Goal: Task Accomplishment & Management: Manage account settings

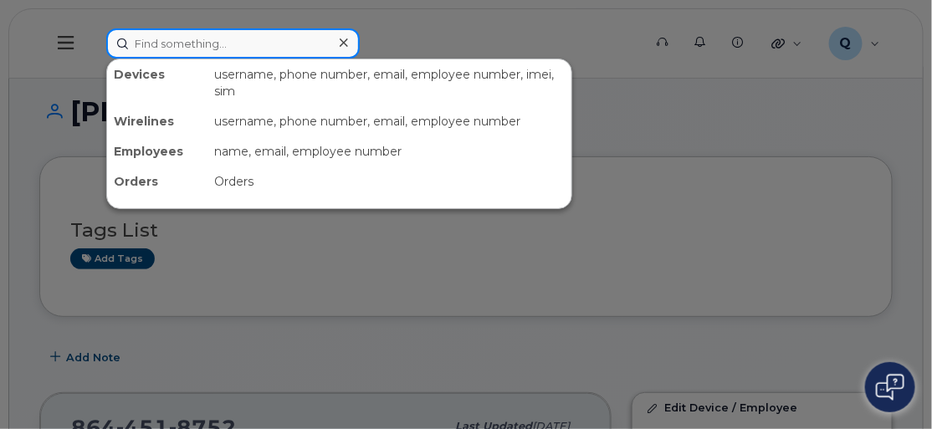
click at [158, 38] on input at bounding box center [233, 43] width 254 height 30
paste input "[PERSON_NAME][EMAIL_ADDRESS][PERSON_NAME][DOMAIN_NAME]"
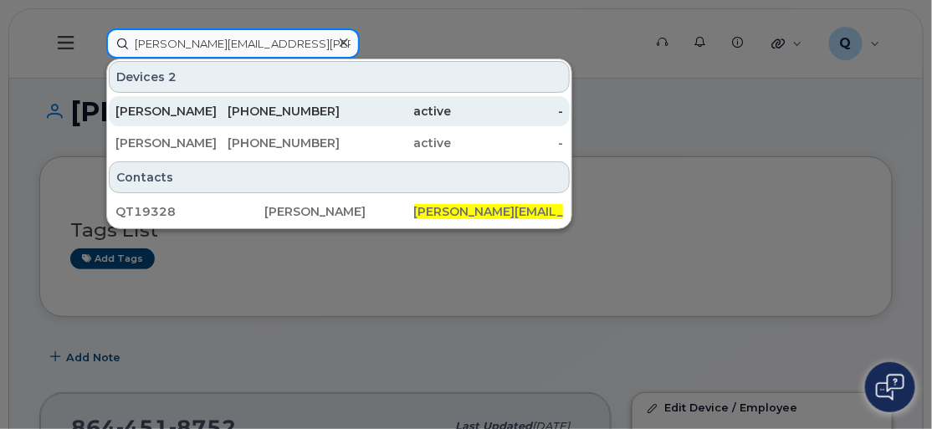
type input "[PERSON_NAME][EMAIL_ADDRESS][PERSON_NAME][DOMAIN_NAME]"
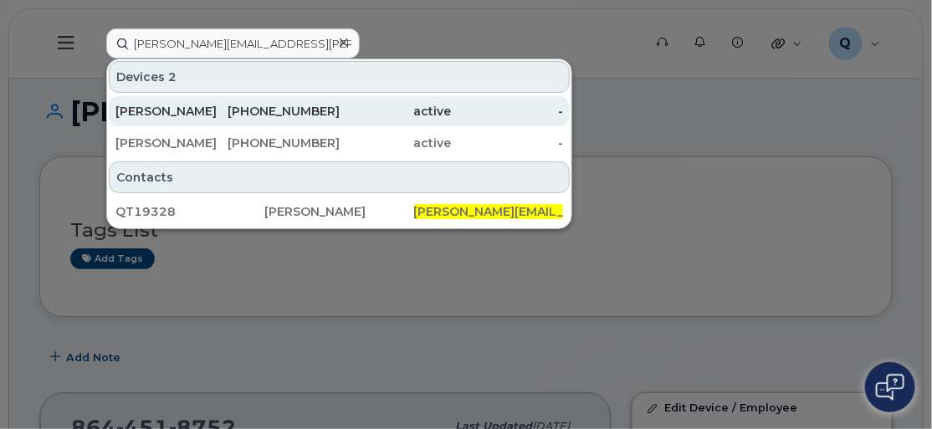
click at [204, 110] on div "ROBERT HENDERSON" at bounding box center [171, 111] width 112 height 17
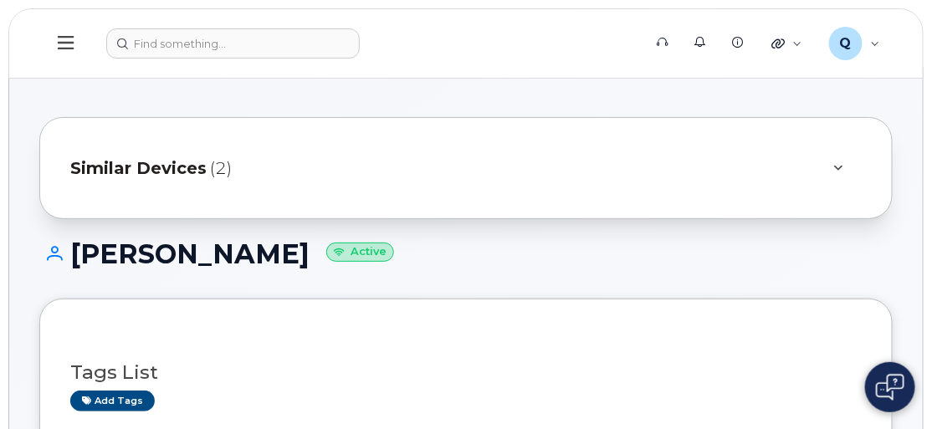
click at [162, 167] on span "Similar Devices" at bounding box center [138, 169] width 136 height 24
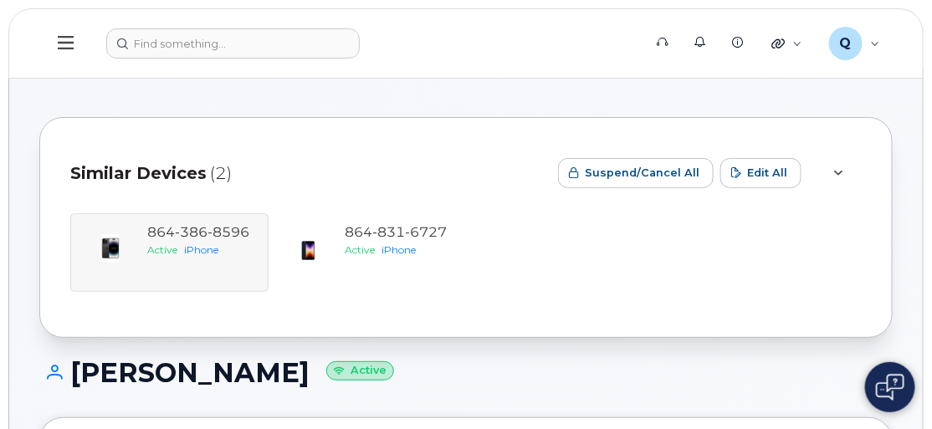
click at [178, 244] on div "864 386 8596 Active iPhone 864 831 6727 Active iPhone" at bounding box center [466, 252] width 792 height 79
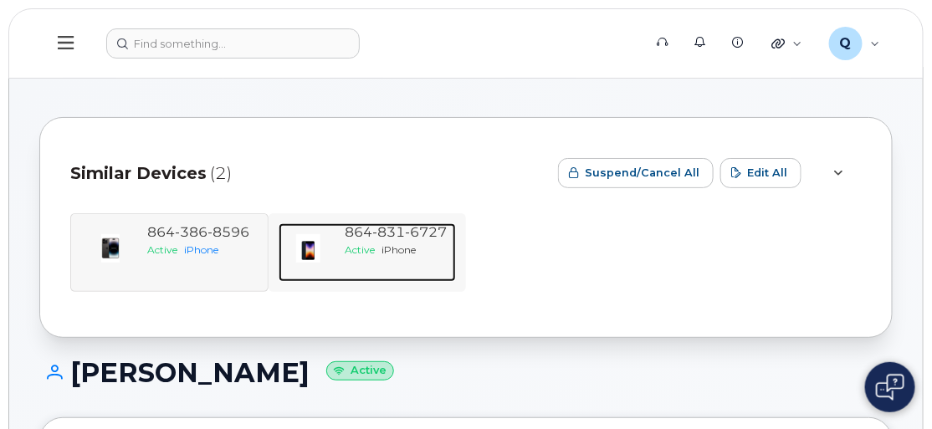
click at [367, 254] on span "Active" at bounding box center [361, 250] width 30 height 13
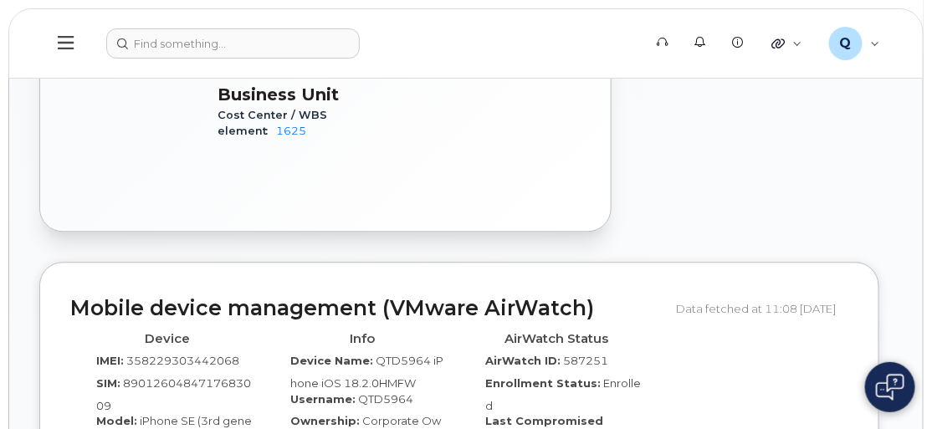
scroll to position [1141, 0]
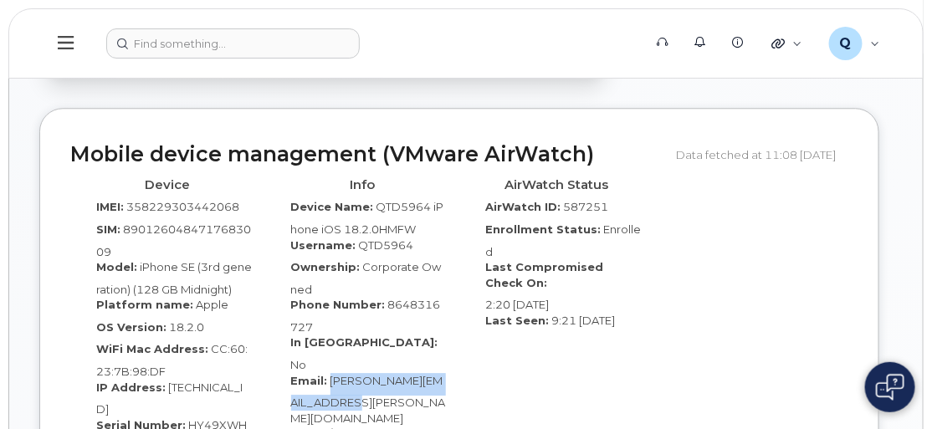
drag, startPoint x: 331, startPoint y: 333, endPoint x: 439, endPoint y: 348, distance: 109.8
click at [439, 373] on div "Email: [PERSON_NAME][EMAIL_ADDRESS][PERSON_NAME][DOMAIN_NAME]" at bounding box center [363, 400] width 170 height 54
copy span "[PERSON_NAME][EMAIL_ADDRESS][PERSON_NAME][DOMAIN_NAME]"
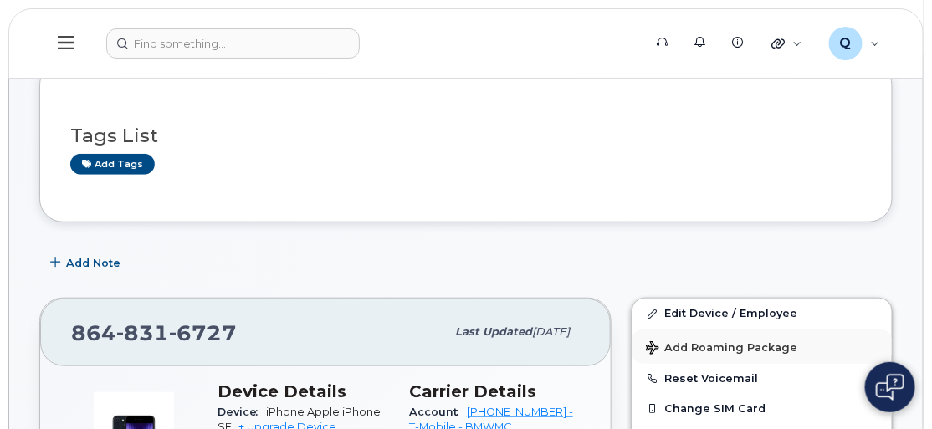
scroll to position [304, 0]
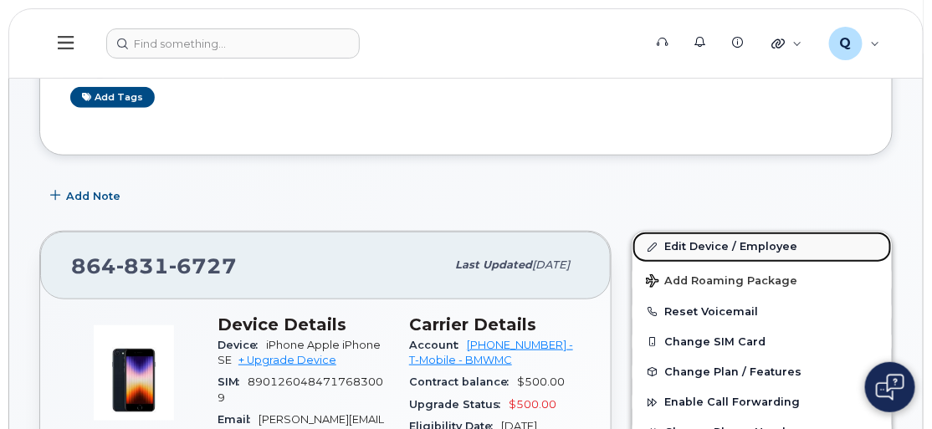
click at [697, 244] on link "Edit Device / Employee" at bounding box center [762, 247] width 259 height 30
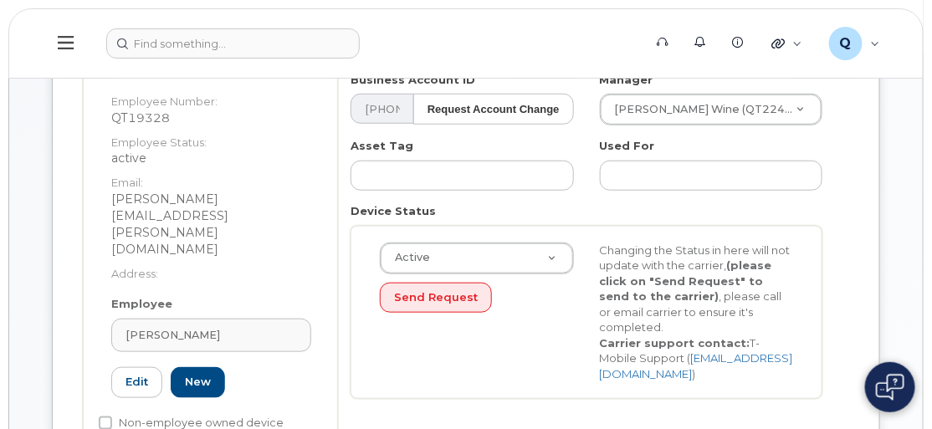
scroll to position [304, 0]
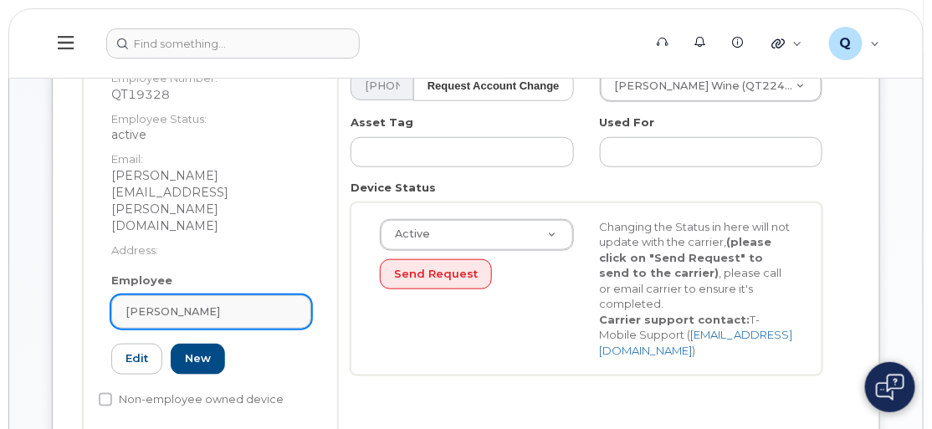
click at [161, 304] on span "[PERSON_NAME]" at bounding box center [173, 312] width 95 height 16
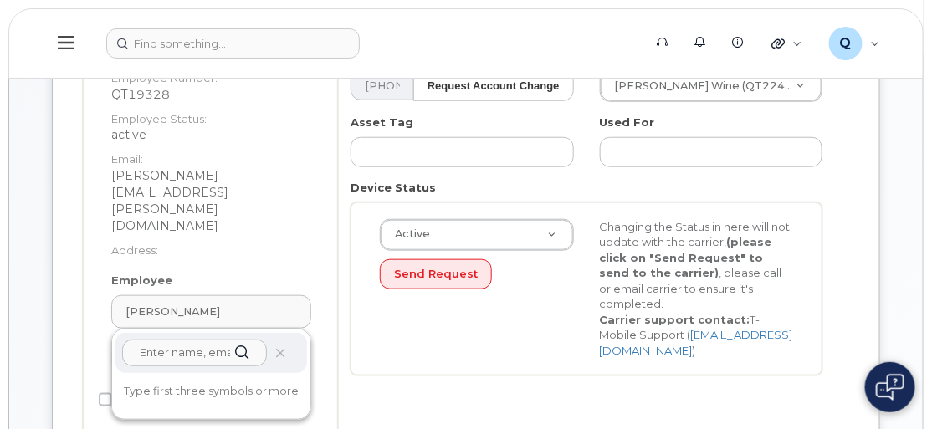
paste input "[PERSON_NAME][EMAIL_ADDRESS][PERSON_NAME][DOMAIN_NAME]"
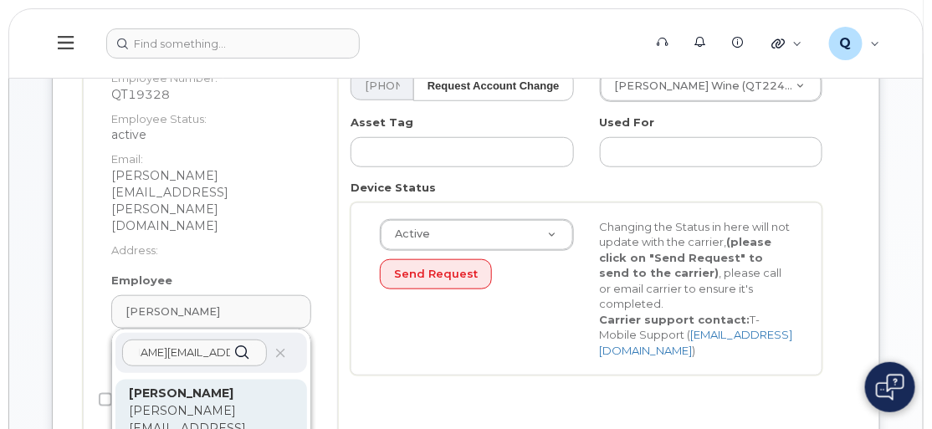
type input "[PERSON_NAME][EMAIL_ADDRESS][PERSON_NAME][DOMAIN_NAME]"
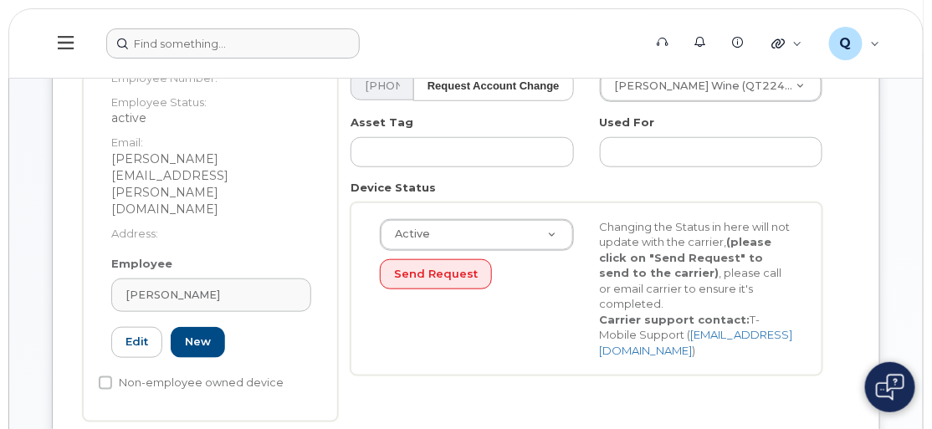
type input "QTD5964"
type input "Michael Chandler"
type input "michael.chandler@bmwmc.com"
type input "14966790"
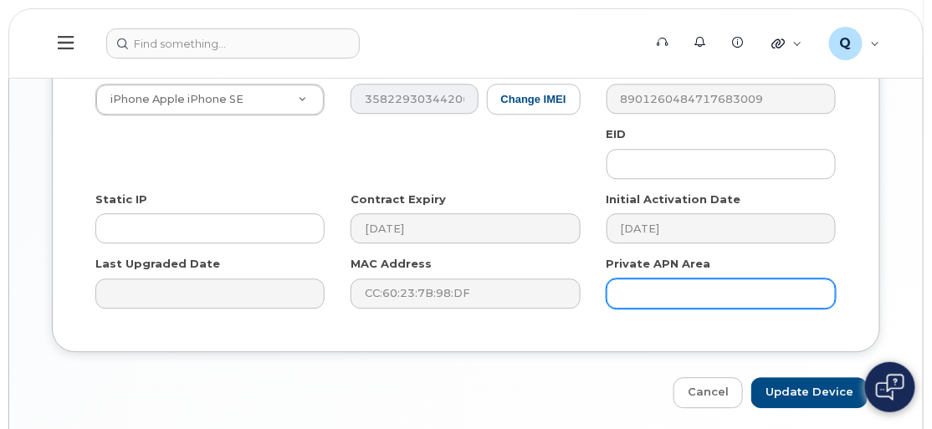
scroll to position [1084, 0]
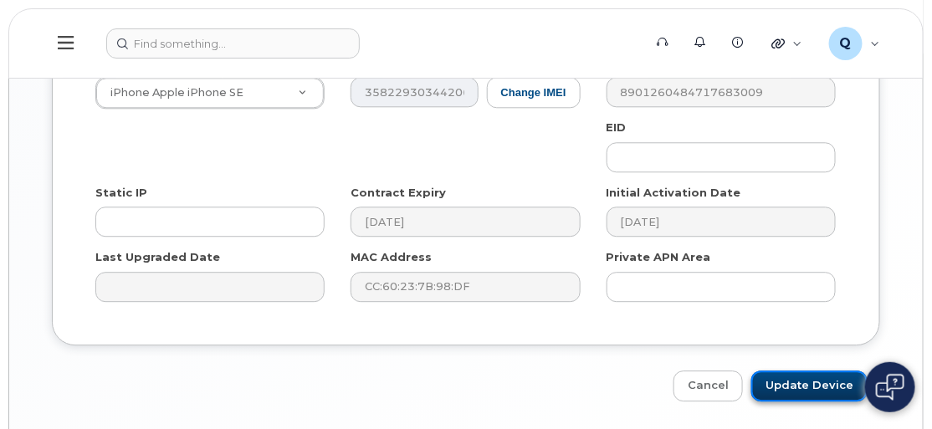
click at [803, 371] on input "Update Device" at bounding box center [810, 386] width 116 height 31
type input "Saving..."
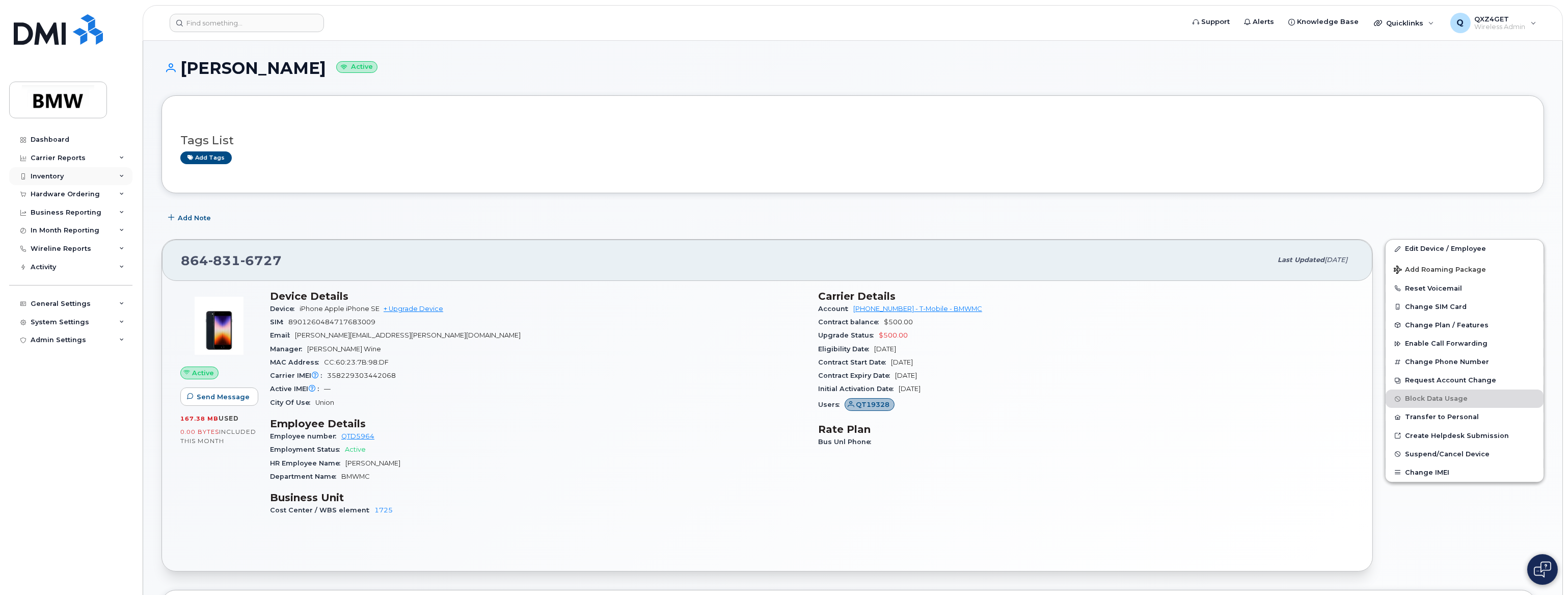
drag, startPoint x: 61, startPoint y: 175, endPoint x: 44, endPoint y: 175, distance: 17.0
click at [44, 175] on div "Inventory" at bounding box center [47, 176] width 33 height 8
drag, startPoint x: 328, startPoint y: 68, endPoint x: 184, endPoint y: 69, distance: 144.0
click at [184, 69] on h1 "Michael Chandler Active" at bounding box center [852, 68] width 1382 height 18
copy h1 "[PERSON_NAME]"
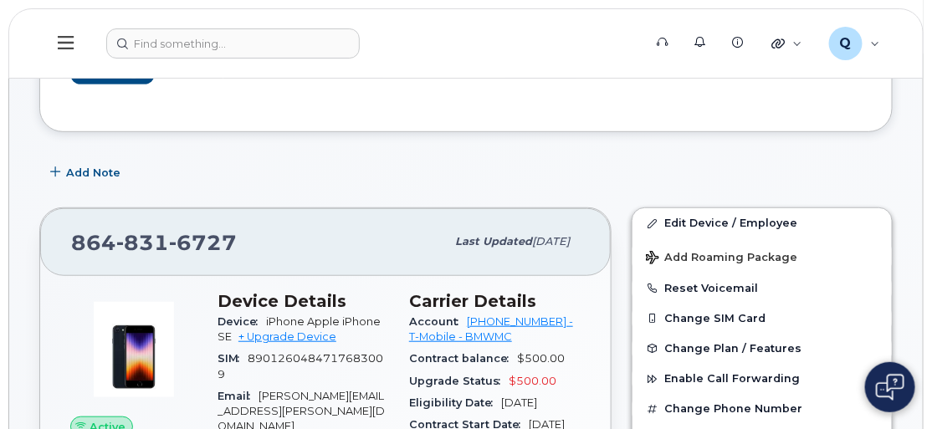
scroll to position [151, 0]
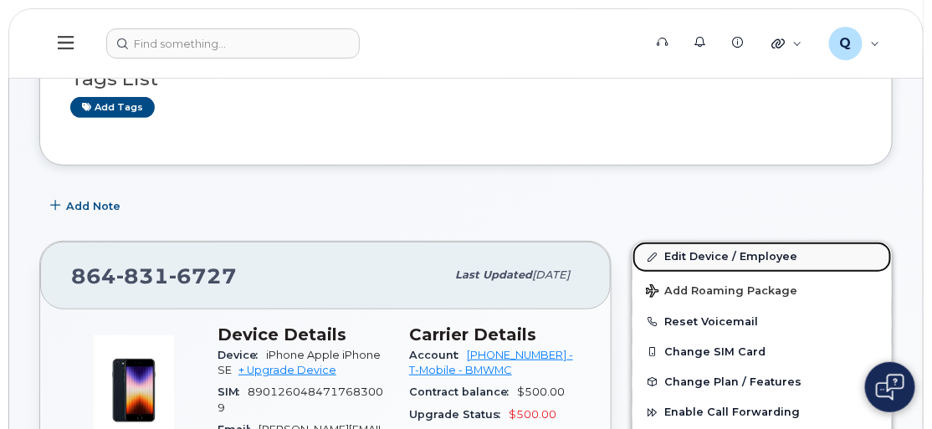
click at [709, 254] on link "Edit Device / Employee" at bounding box center [762, 257] width 259 height 30
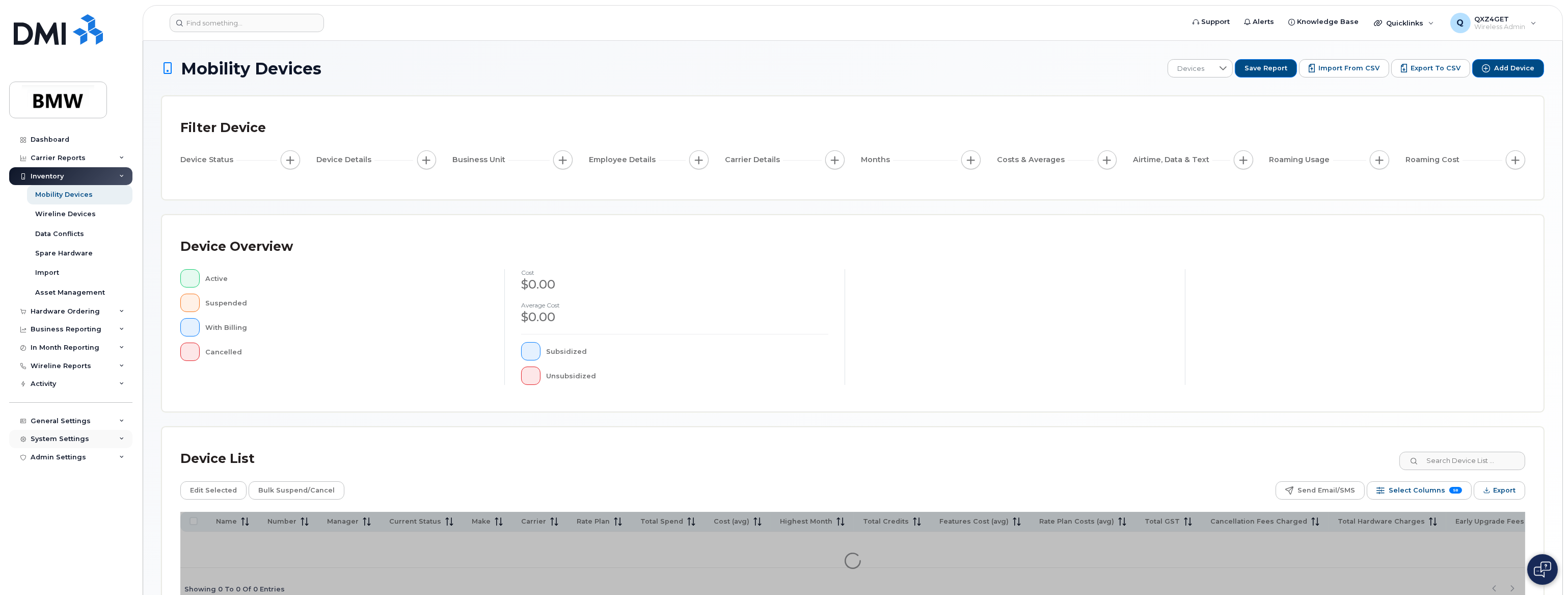
click at [60, 434] on div "System Settings" at bounding box center [71, 439] width 124 height 18
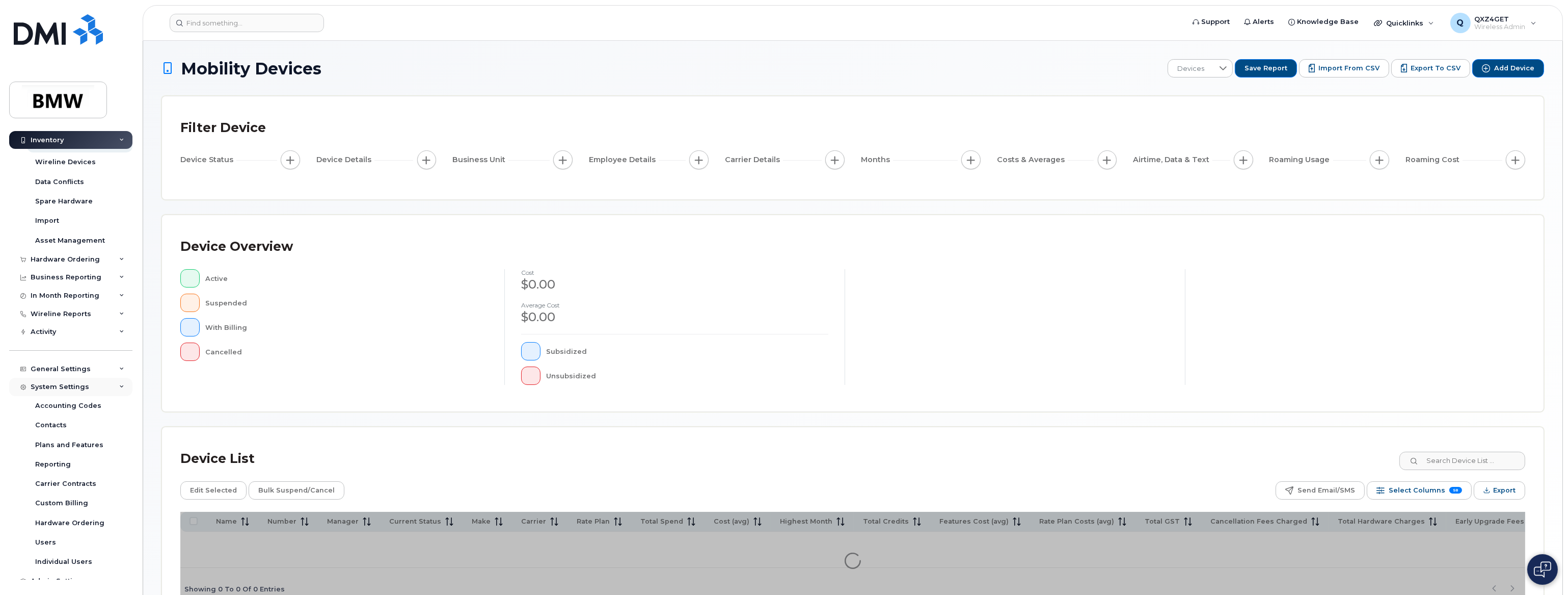
scroll to position [62, 0]
click at [57, 360] on div "General Settings" at bounding box center [60, 359] width 60 height 8
click at [73, 457] on div "Managers & Employees" at bounding box center [77, 456] width 83 height 9
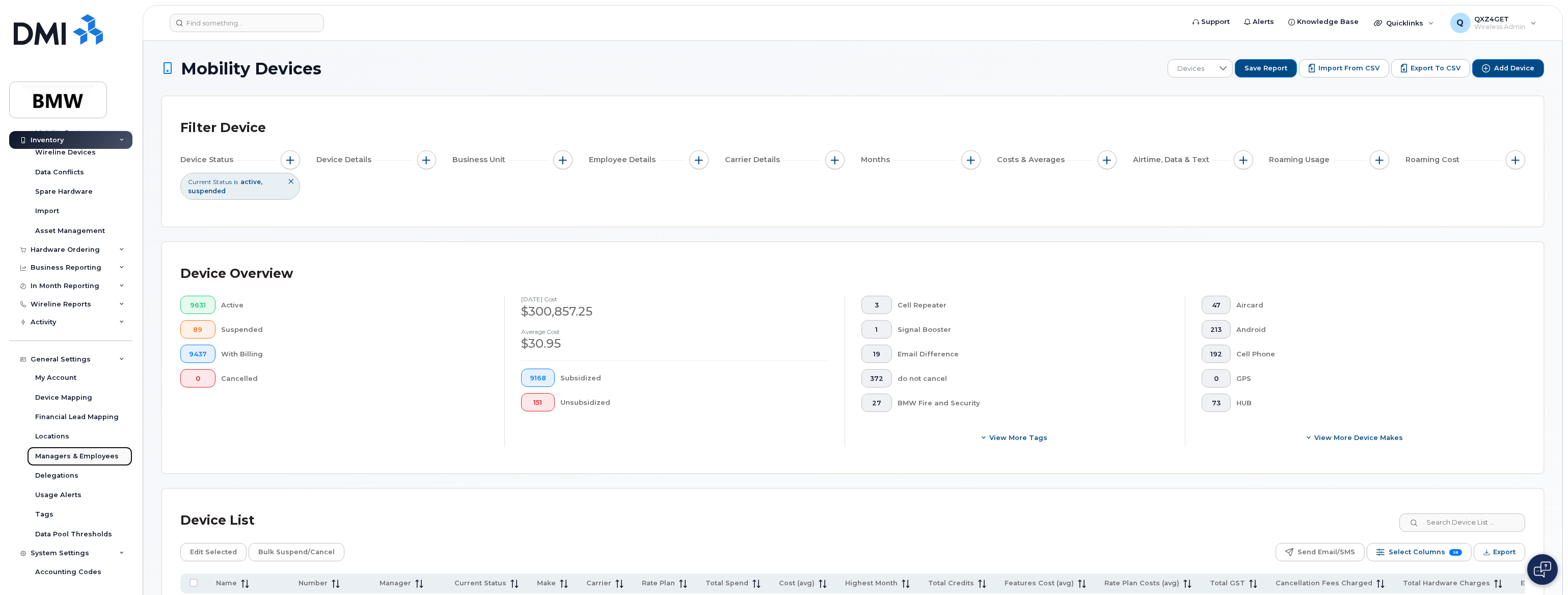
click at [70, 456] on div "Managers & Employees" at bounding box center [77, 456] width 83 height 9
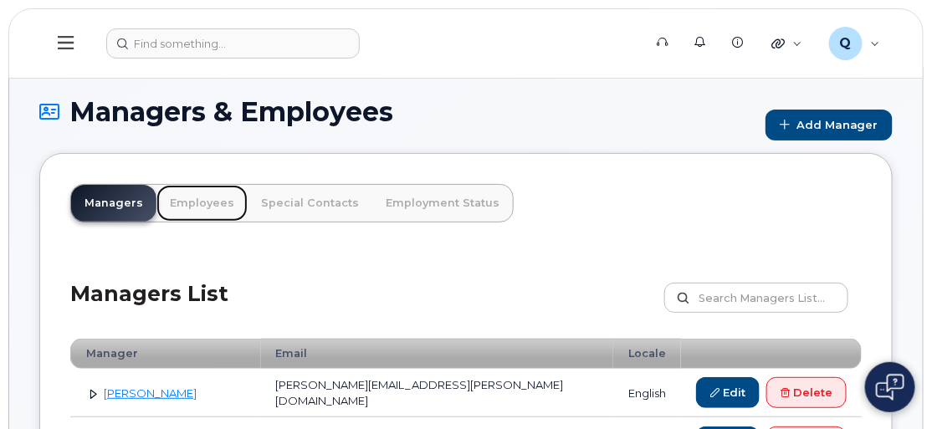
click at [185, 203] on link "Employees" at bounding box center [202, 203] width 91 height 37
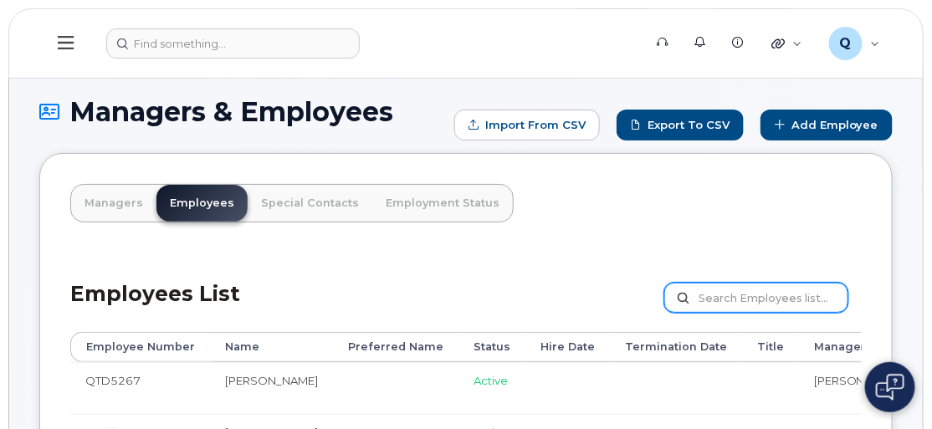
click at [725, 297] on input "text" at bounding box center [757, 298] width 184 height 30
paste input "[PERSON_NAME]"
type input "[PERSON_NAME]"
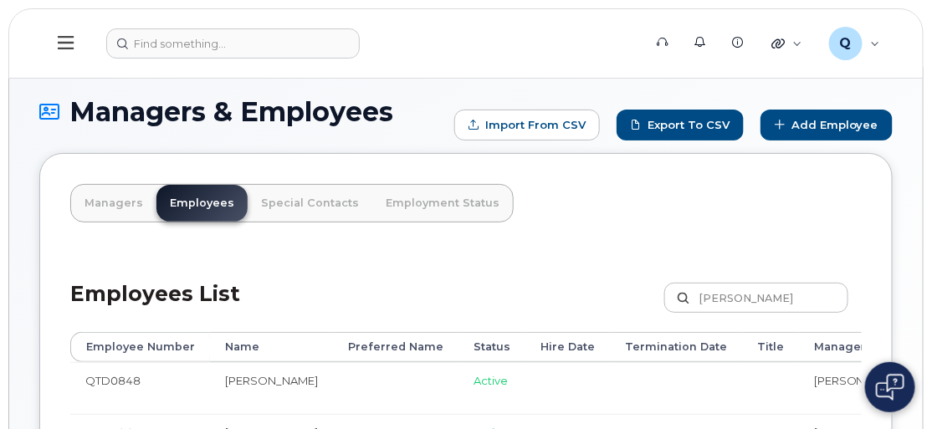
drag, startPoint x: 800, startPoint y: 393, endPoint x: 742, endPoint y: 382, distance: 58.8
click at [799, 382] on td "[PERSON_NAME]" at bounding box center [860, 388] width 123 height 52
copy li "[PERSON_NAME]"
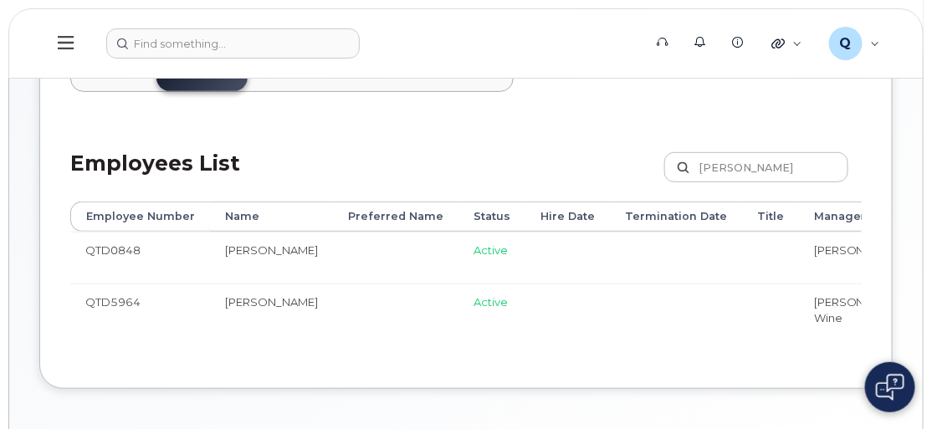
scroll to position [151, 0]
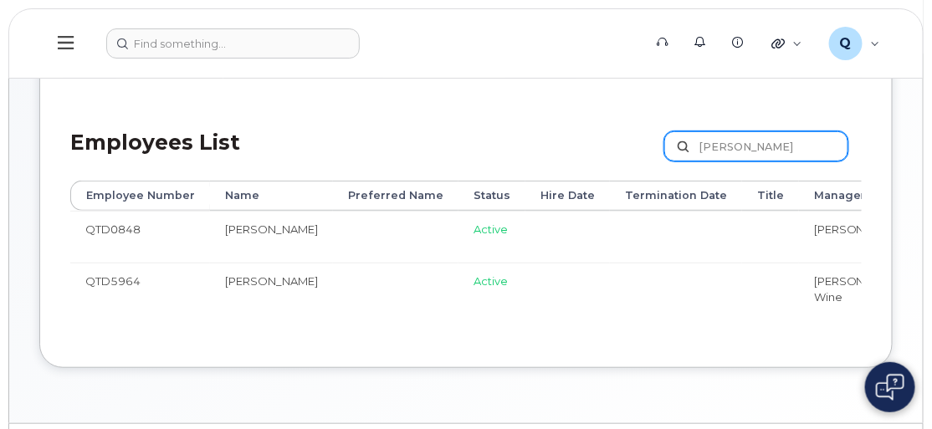
drag, startPoint x: 803, startPoint y: 146, endPoint x: 664, endPoint y: 139, distance: 139.1
click at [664, 139] on div "Employees List Michael Chandler Customize Filter Refresh Export" at bounding box center [466, 141] width 792 height 80
paste input "artin Da Silva"
type input "Martin Da Silva"
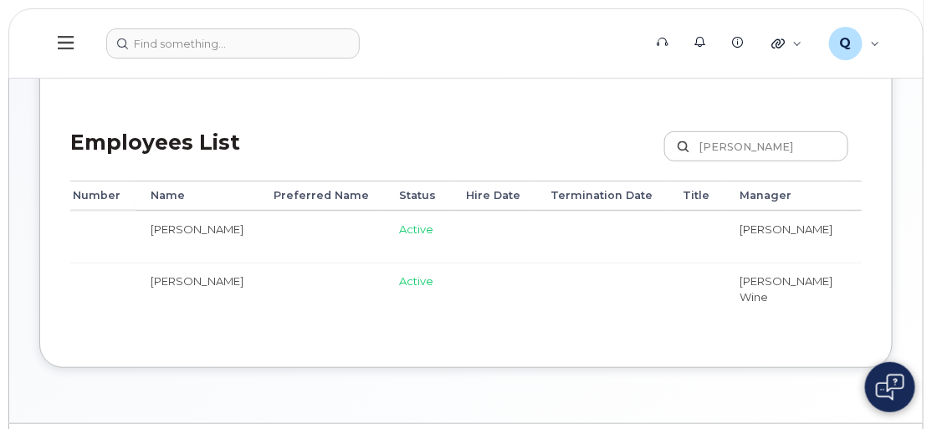
scroll to position [0, 0]
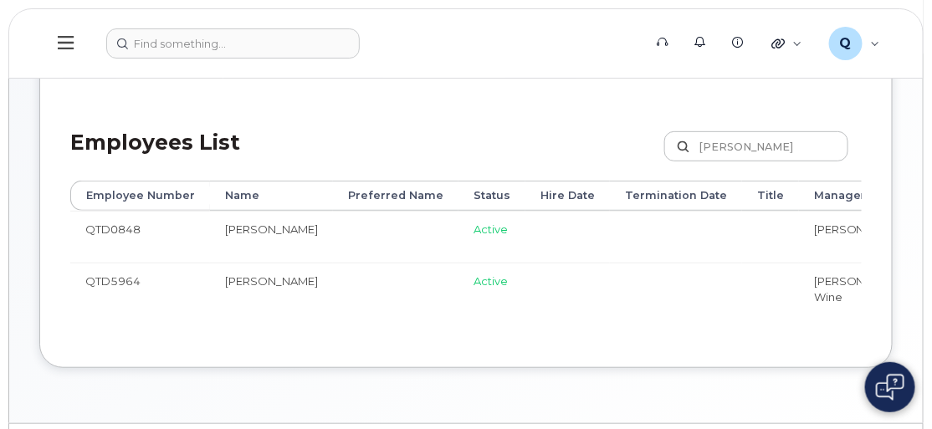
drag, startPoint x: 630, startPoint y: 339, endPoint x: 819, endPoint y: 379, distance: 193.4
click at [819, 379] on div "Managers & Employees Import from CSV Export to CSV Add Employee Managers Employ…" at bounding box center [466, 169] width 914 height 508
drag, startPoint x: 476, startPoint y: 341, endPoint x: 654, endPoint y: 387, distance: 184.1
click at [654, 387] on div "Managers & Employees Import from CSV Export to CSV Add Employee Managers Employ…" at bounding box center [466, 169] width 914 height 508
click at [549, 337] on div "Employee Number Name Preferred Name Status Hire Date Termination Date Title Man…" at bounding box center [466, 259] width 792 height 157
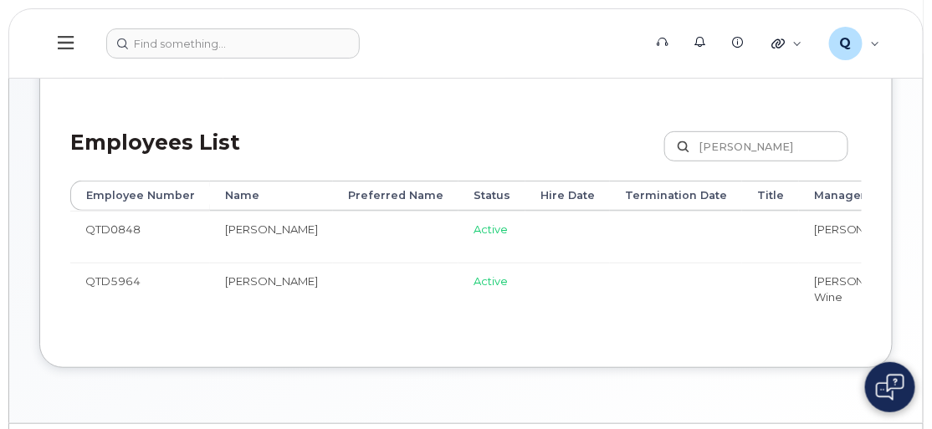
drag, startPoint x: 549, startPoint y: 346, endPoint x: 598, endPoint y: 352, distance: 49.6
click at [598, 352] on div "Managers Employees Special Contacts Employment Status Employees List Martin Da …" at bounding box center [466, 185] width 854 height 367
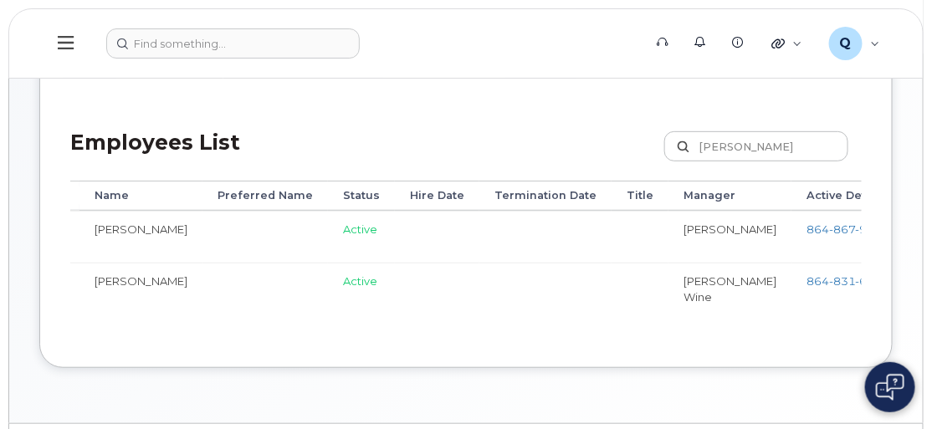
scroll to position [0, 170]
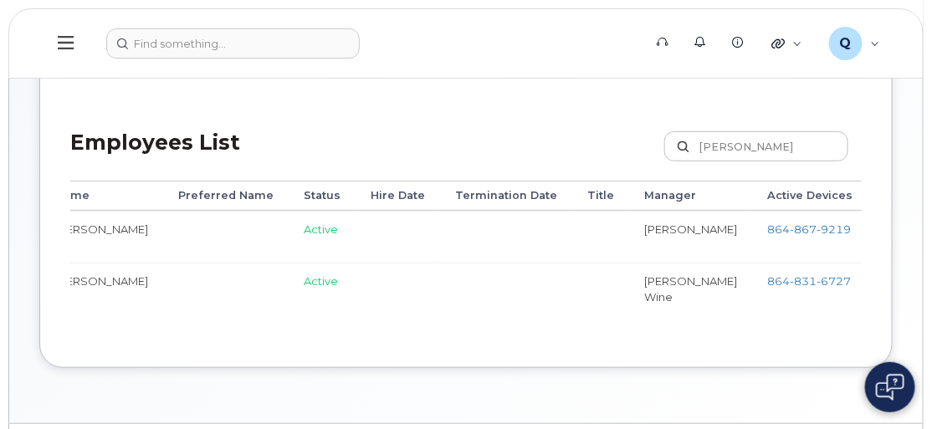
click at [752, 312] on td "864 831 6727" at bounding box center [809, 292] width 115 height 59
drag, startPoint x: 741, startPoint y: 280, endPoint x: 644, endPoint y: 275, distance: 98.0
click at [752, 275] on td "864 831 6727" at bounding box center [809, 292] width 115 height 59
copy span "864 831 6727"
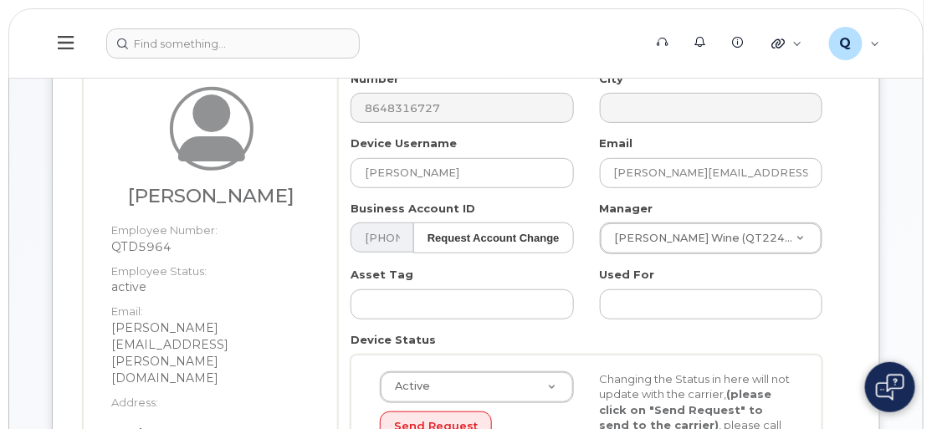
scroll to position [151, 0]
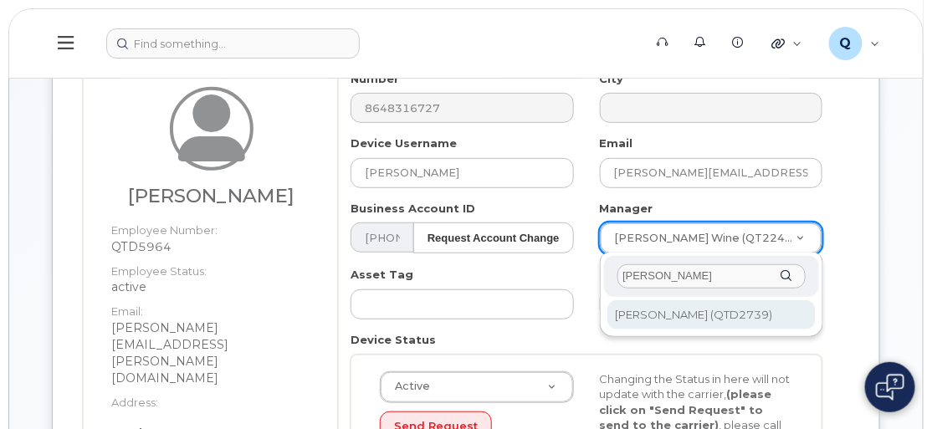
type input "Lierin Monteith"
type input "1903116"
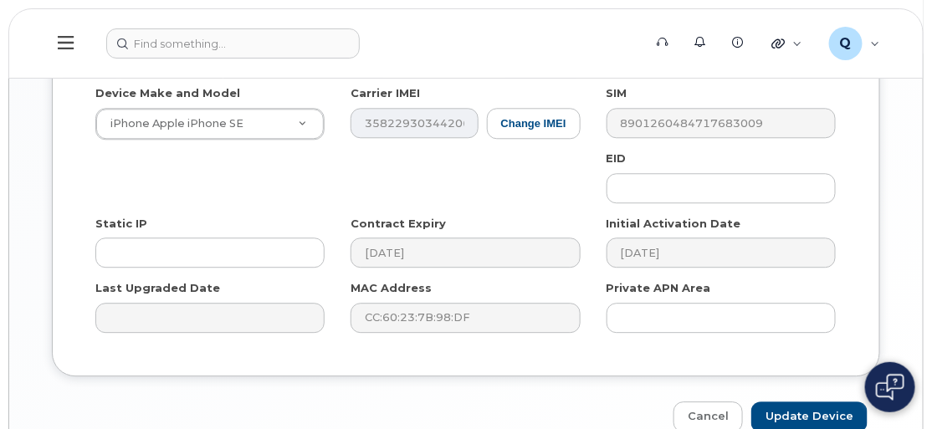
scroll to position [1099, 0]
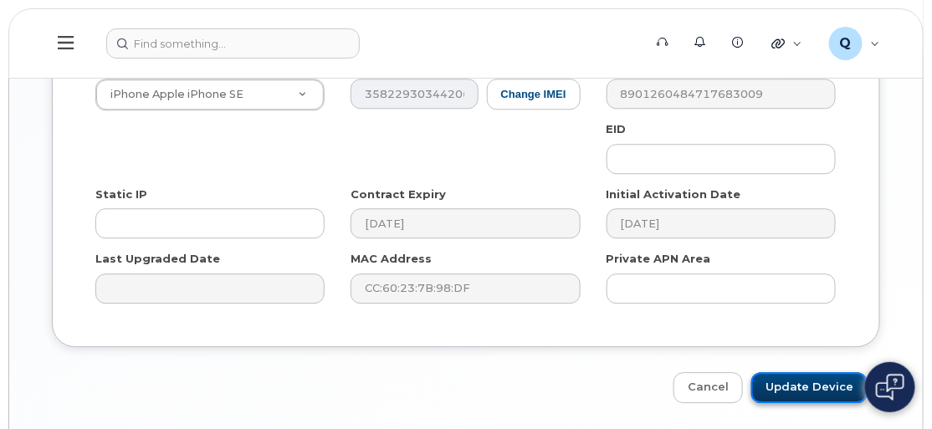
click at [831, 372] on input "Update Device" at bounding box center [810, 387] width 116 height 31
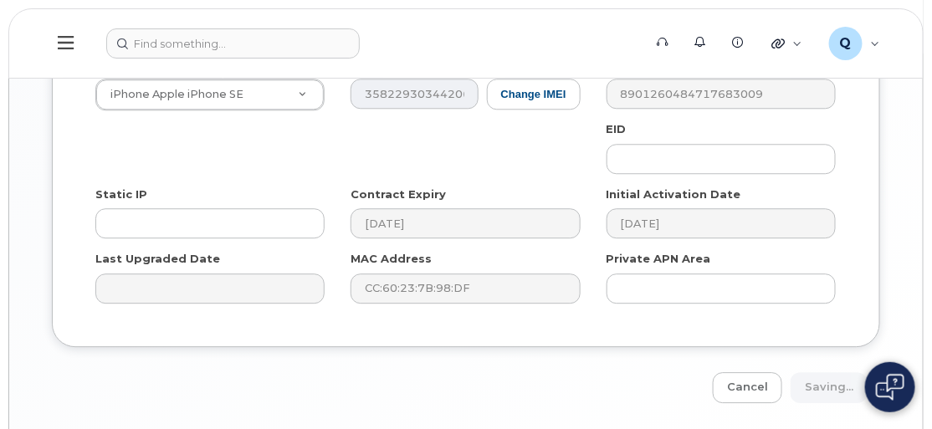
type input "Saving..."
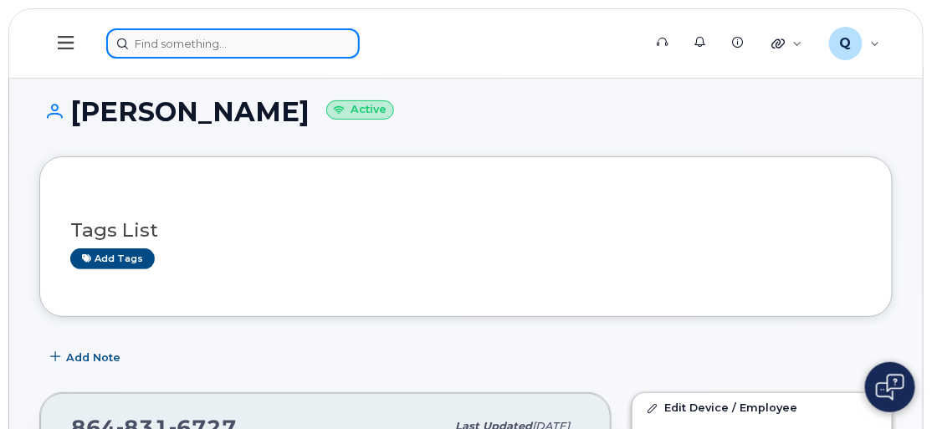
click at [180, 43] on input at bounding box center [233, 43] width 254 height 30
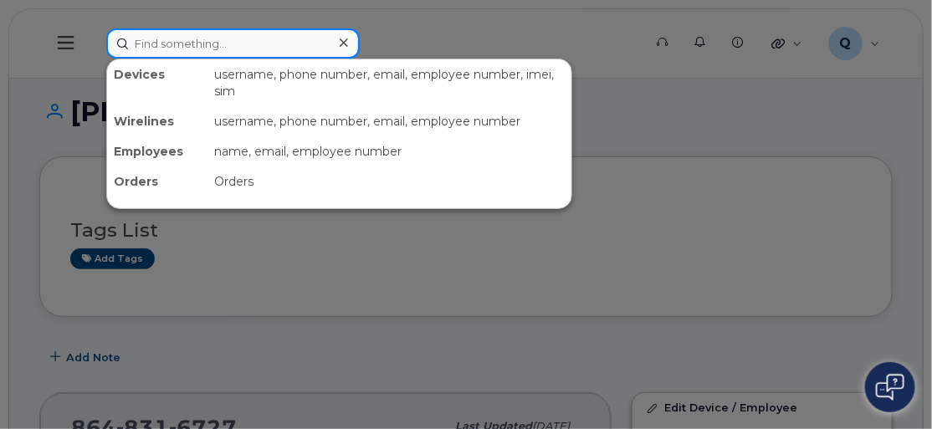
paste input "864-631-4239"
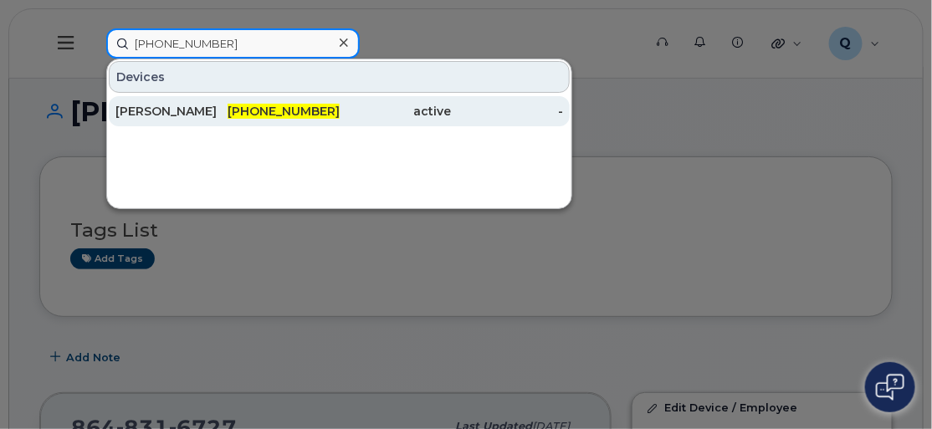
type input "864-631-4239"
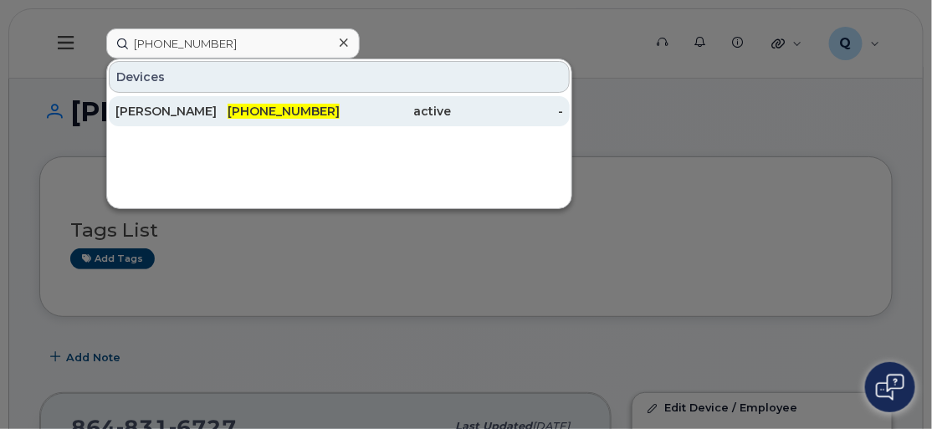
click at [188, 108] on div "Julian Remmie" at bounding box center [171, 111] width 112 height 17
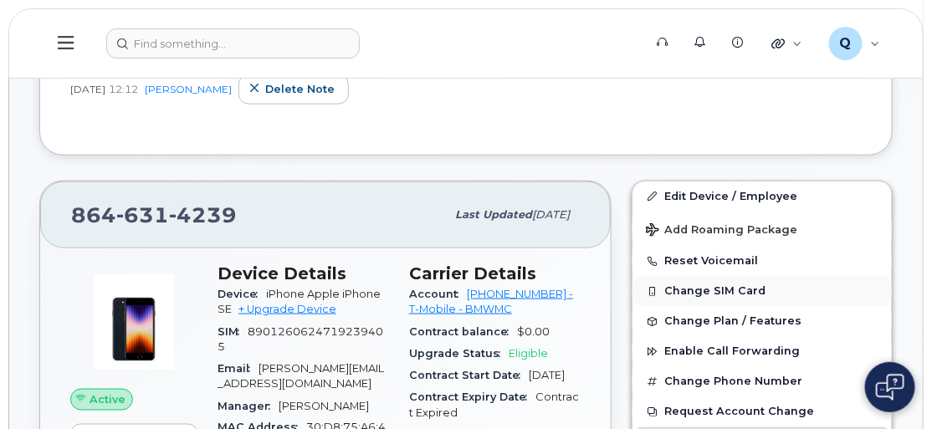
scroll to position [456, 0]
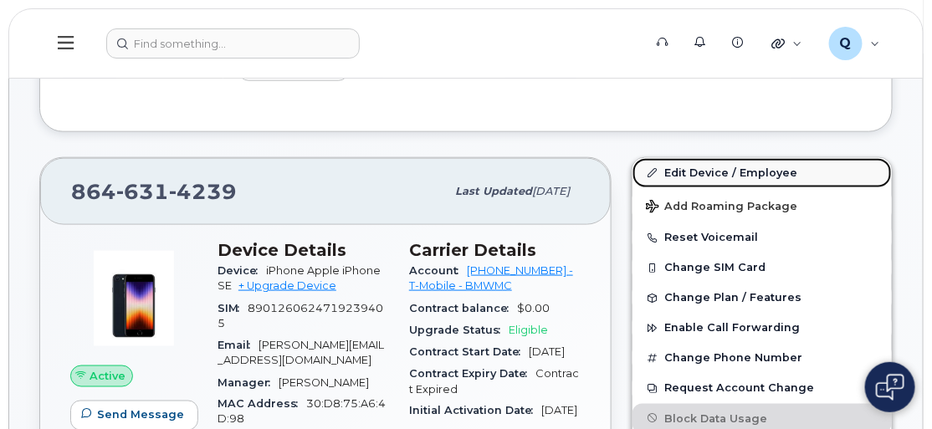
click at [717, 172] on link "Edit Device / Employee" at bounding box center [762, 173] width 259 height 30
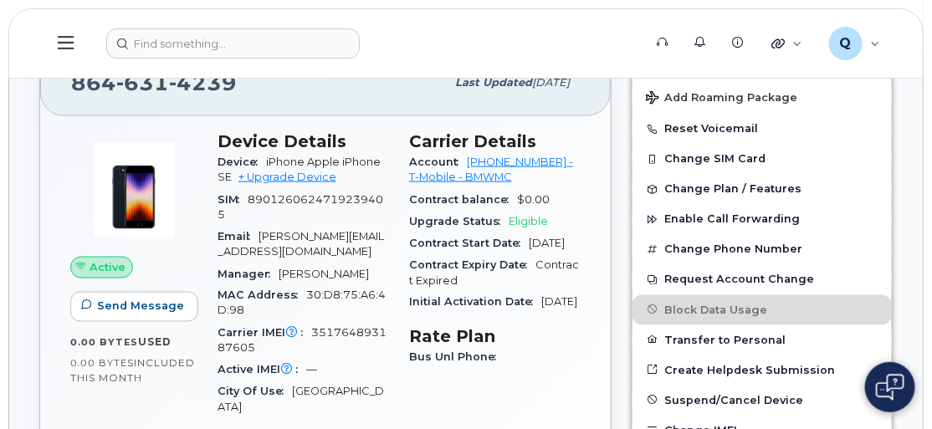
scroll to position [608, 0]
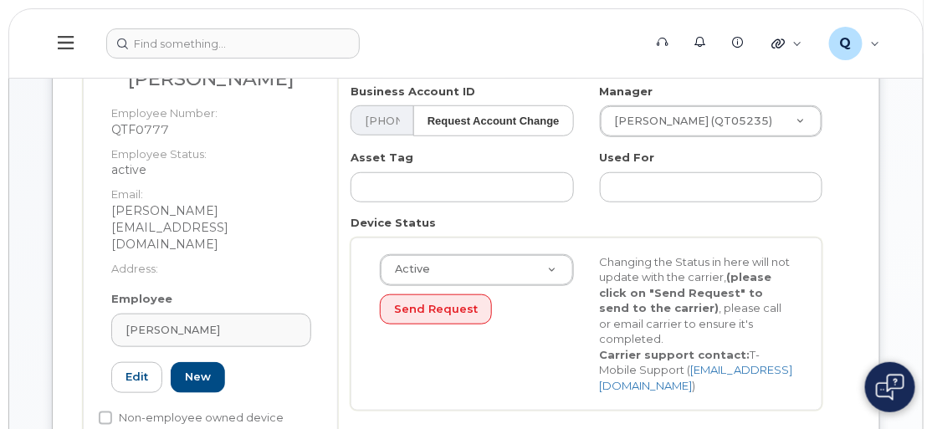
scroll to position [304, 0]
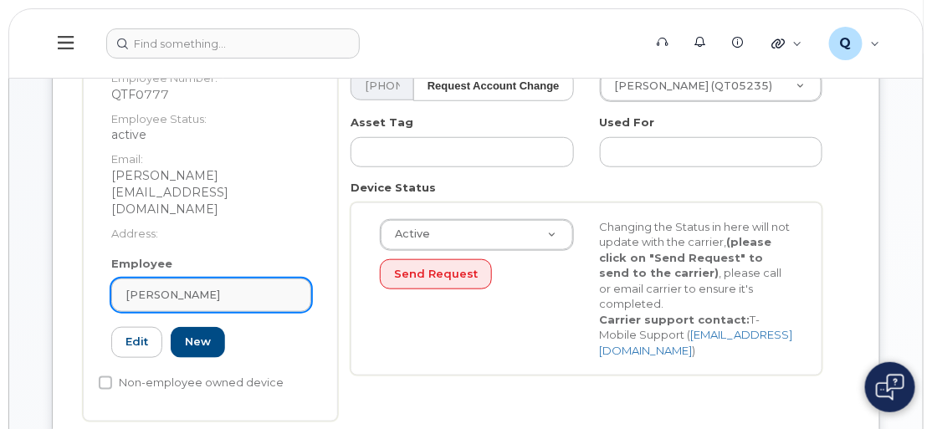
click at [202, 287] on div "[PERSON_NAME]" at bounding box center [212, 295] width 172 height 16
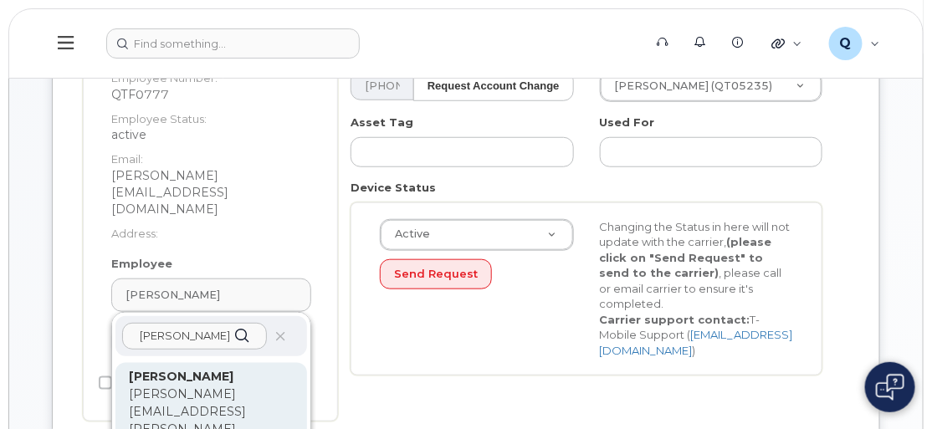
type input "[PERSON_NAME]"
click at [185, 369] on strong "[PERSON_NAME]" at bounding box center [181, 376] width 105 height 15
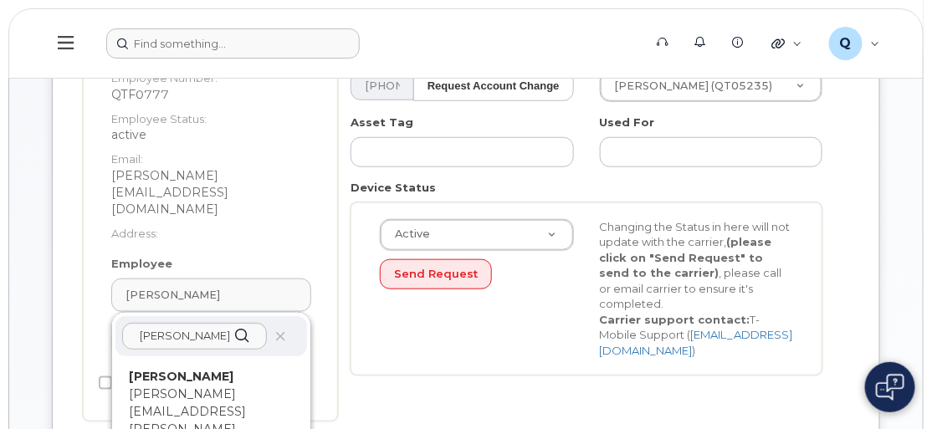
type input "QTE7320"
type input "[PERSON_NAME]"
type input "[PERSON_NAME][EMAIL_ADDRESS][PERSON_NAME][DOMAIN_NAME]"
type input "14966667"
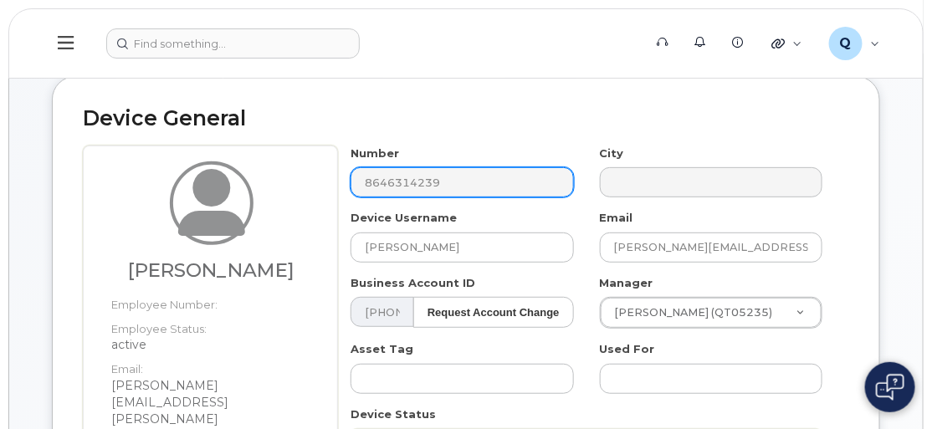
scroll to position [75, 0]
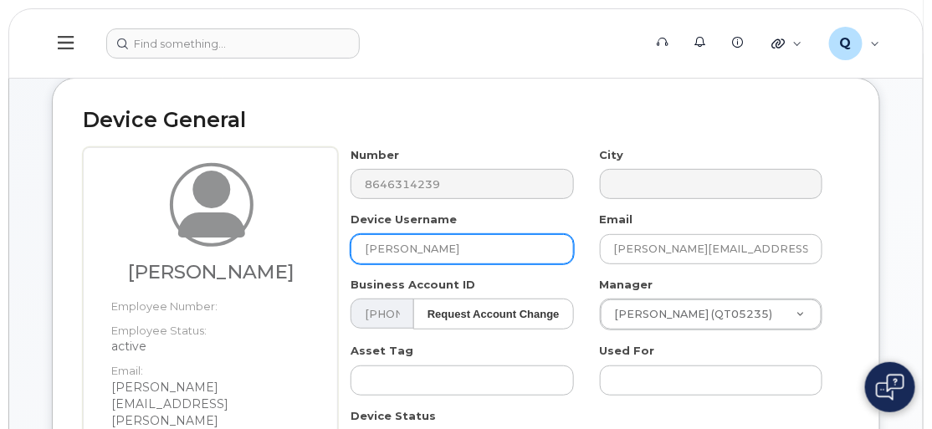
drag, startPoint x: 483, startPoint y: 237, endPoint x: 345, endPoint y: 233, distance: 138.1
click at [345, 233] on div "Device Username [PERSON_NAME]" at bounding box center [462, 238] width 249 height 53
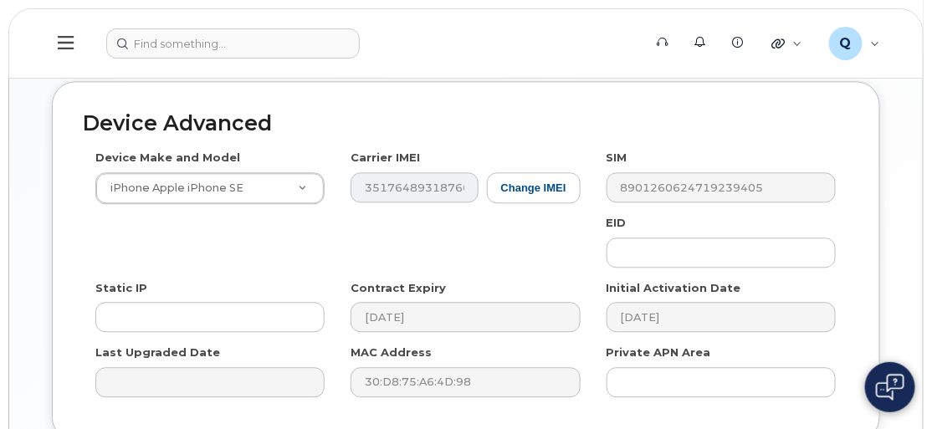
scroll to position [1084, 0]
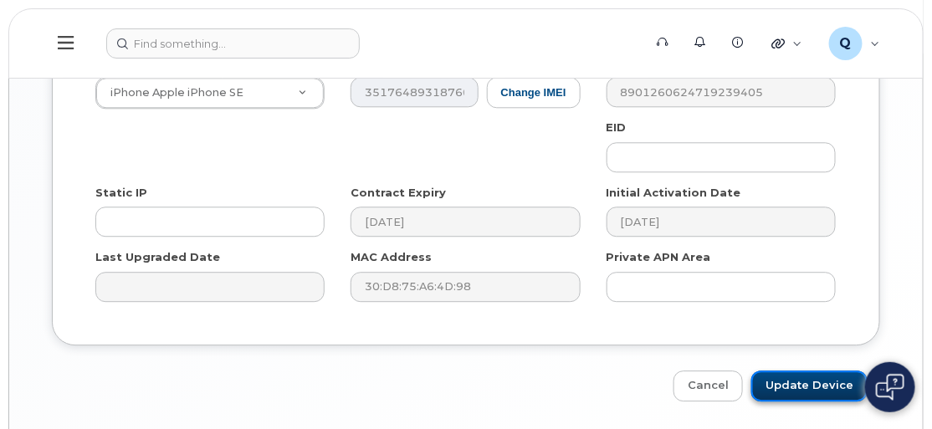
click at [810, 371] on input "Update Device" at bounding box center [810, 386] width 116 height 31
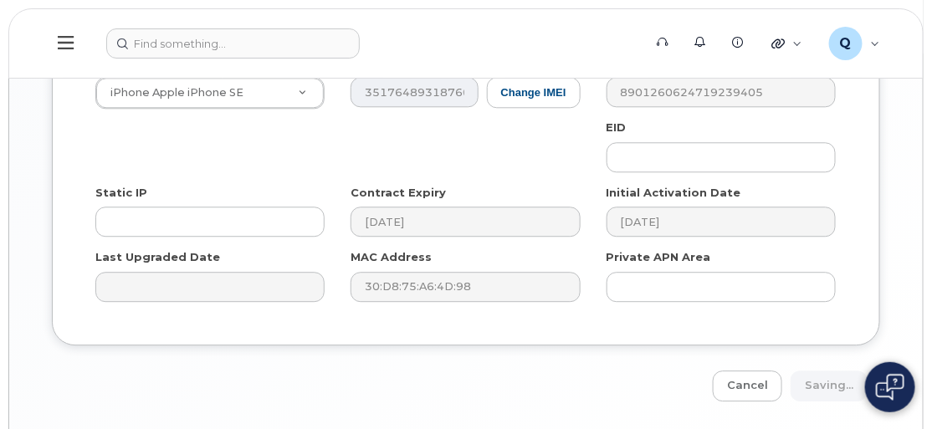
type input "Update Device"
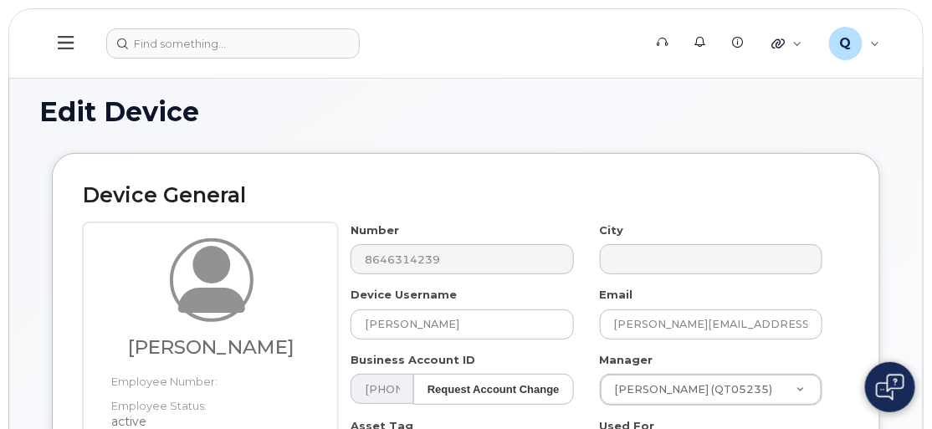
scroll to position [0, 0]
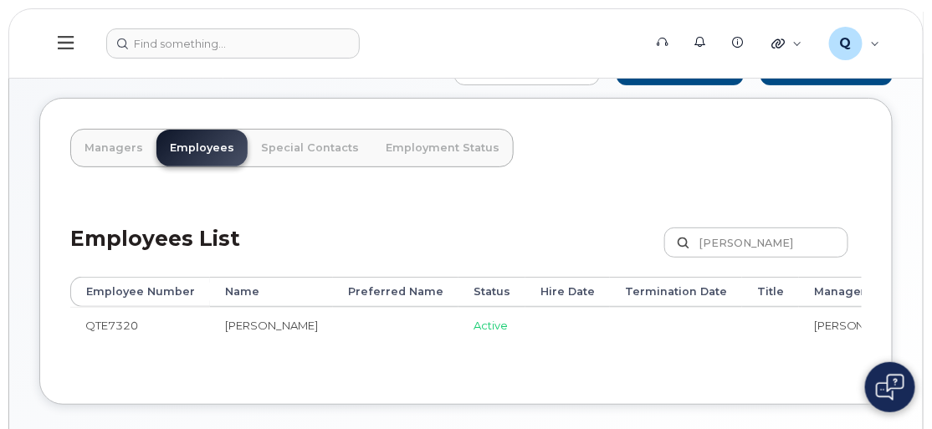
scroll to position [75, 0]
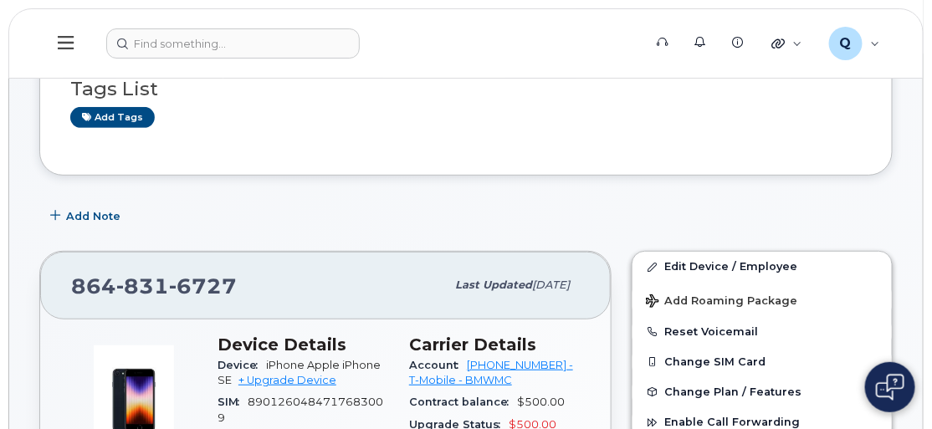
scroll to position [151, 0]
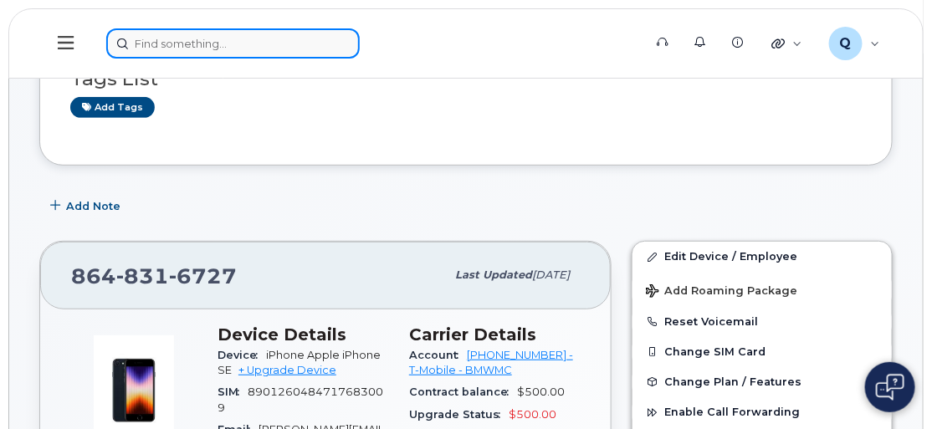
click at [150, 43] on input at bounding box center [233, 43] width 254 height 30
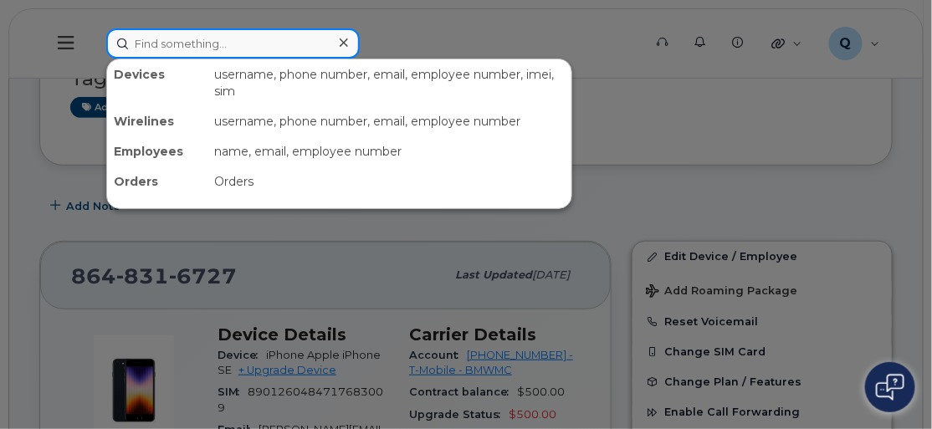
paste input "8648316727"
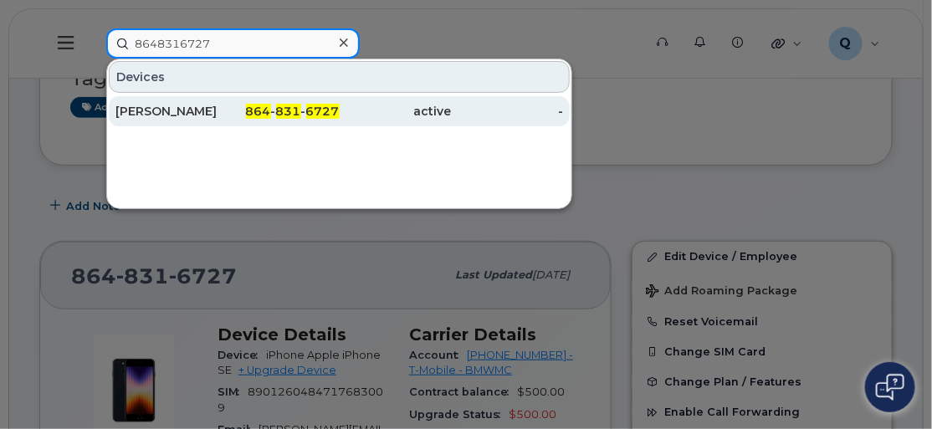
type input "8648316727"
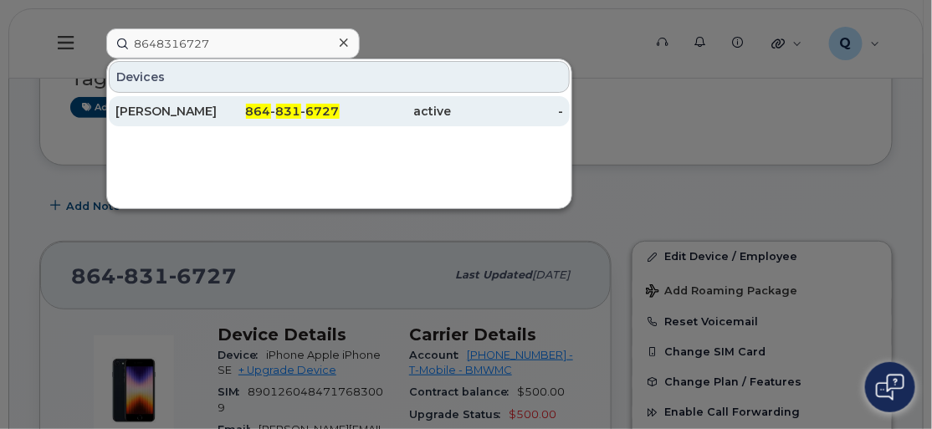
drag, startPoint x: 146, startPoint y: 106, endPoint x: 168, endPoint y: 114, distance: 23.0
click at [146, 106] on div "[PERSON_NAME]" at bounding box center [171, 111] width 112 height 17
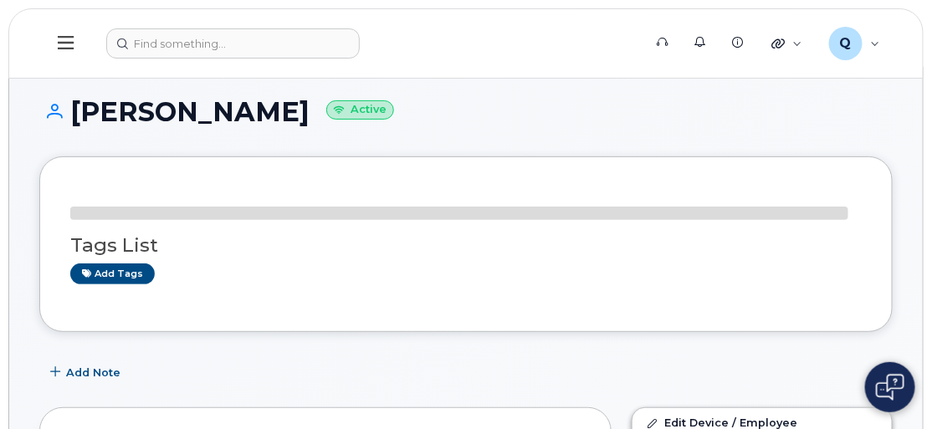
scroll to position [213, 0]
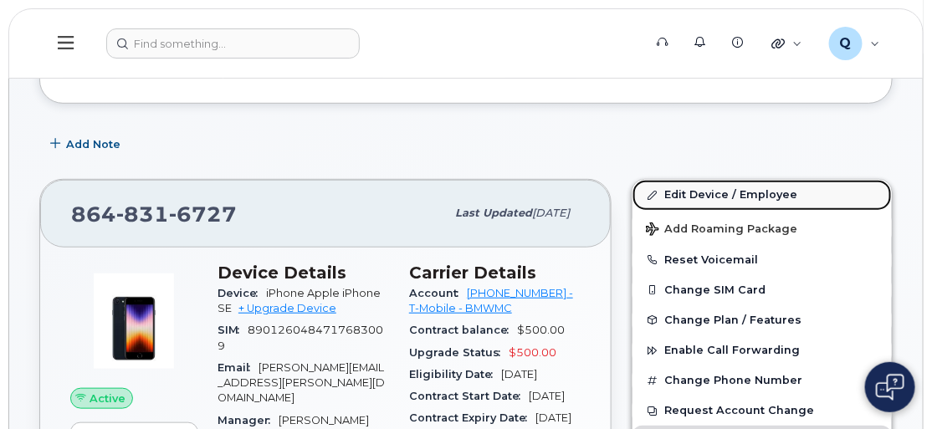
click at [677, 189] on link "Edit Device / Employee" at bounding box center [762, 195] width 259 height 30
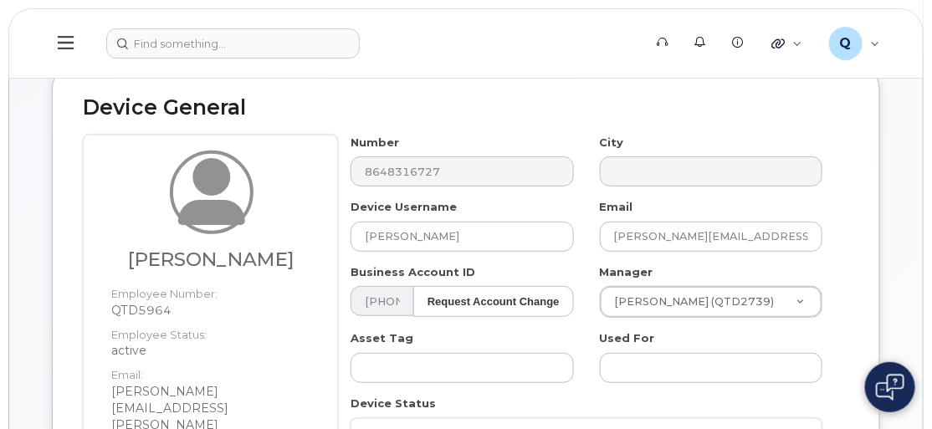
scroll to position [228, 0]
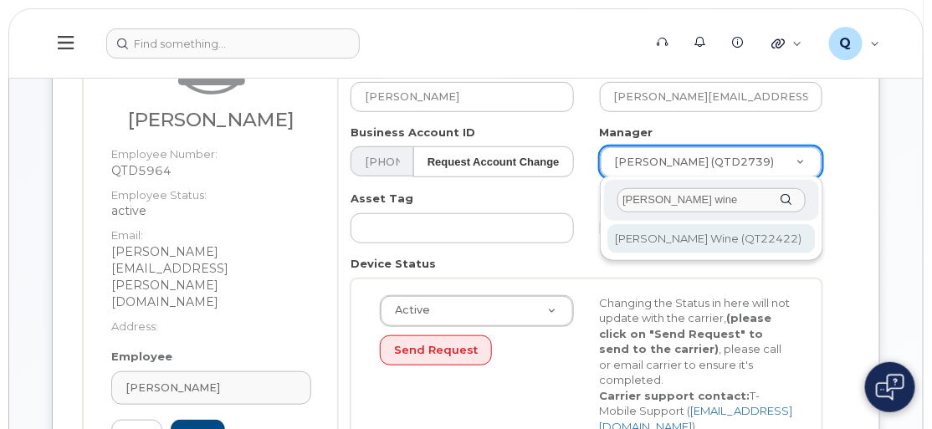
type input "lisa wine"
type input "1895321"
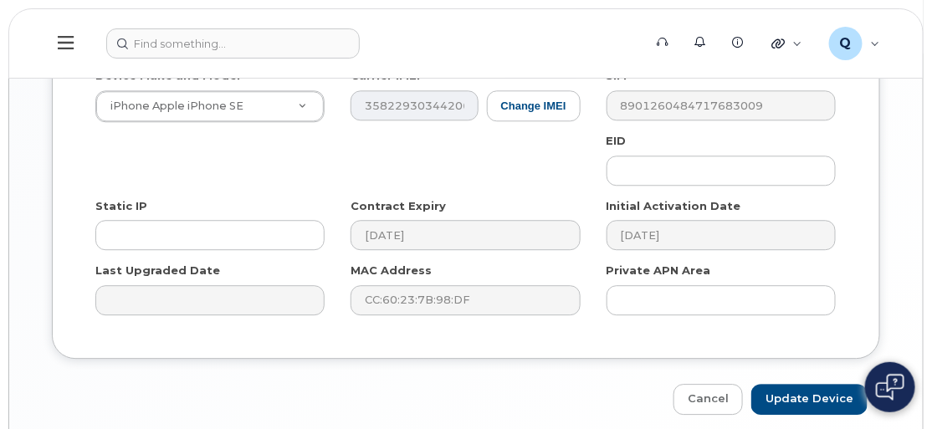
scroll to position [1099, 0]
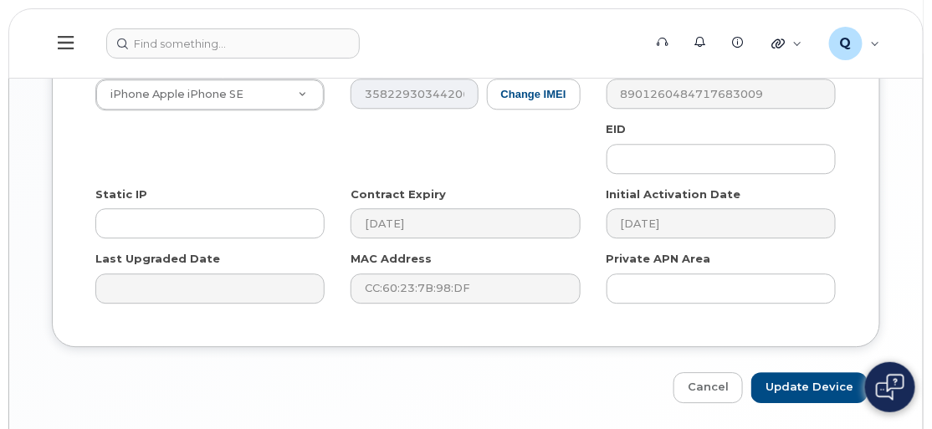
click at [821, 372] on input "Update Device" at bounding box center [810, 387] width 116 height 31
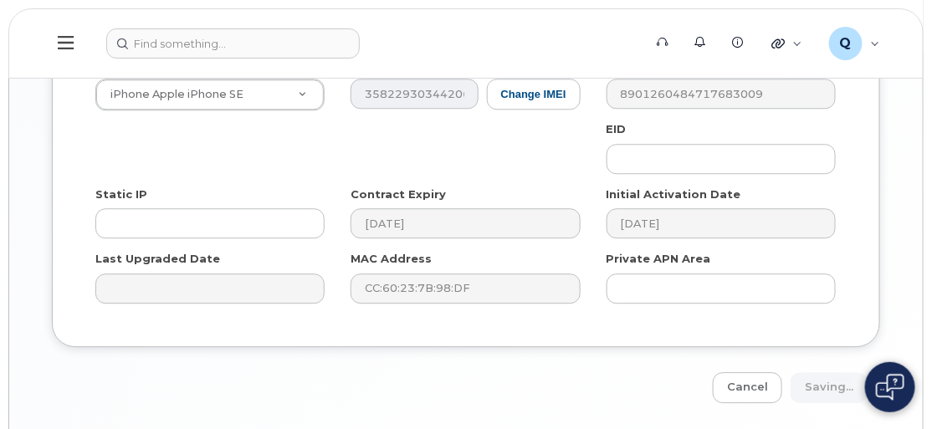
type input "Saving..."
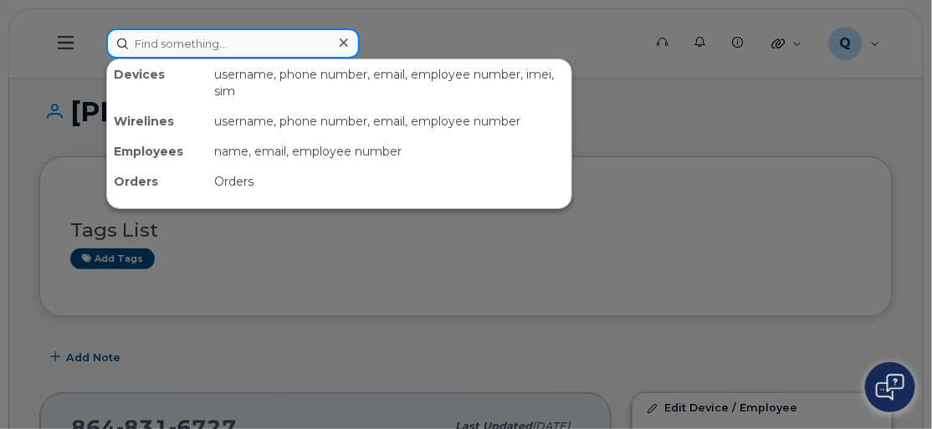
click at [169, 39] on input at bounding box center [233, 43] width 254 height 30
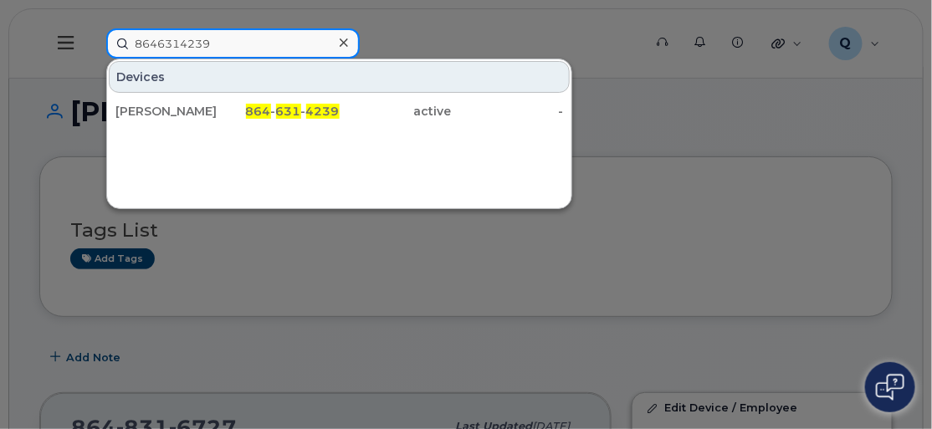
type input "8646314239"
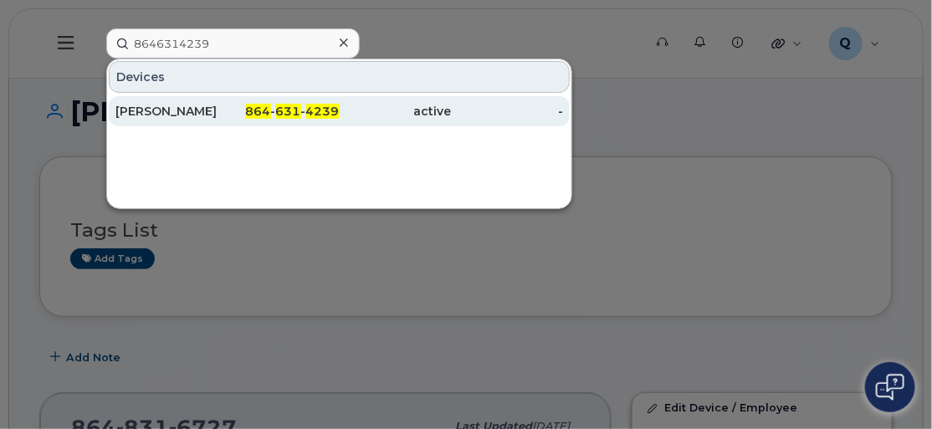
click at [168, 110] on div "[PERSON_NAME]" at bounding box center [171, 111] width 112 height 17
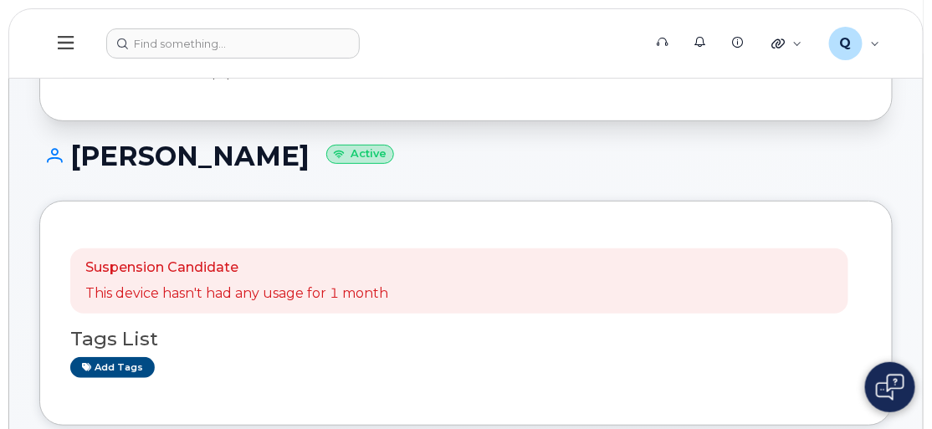
scroll to position [75, 0]
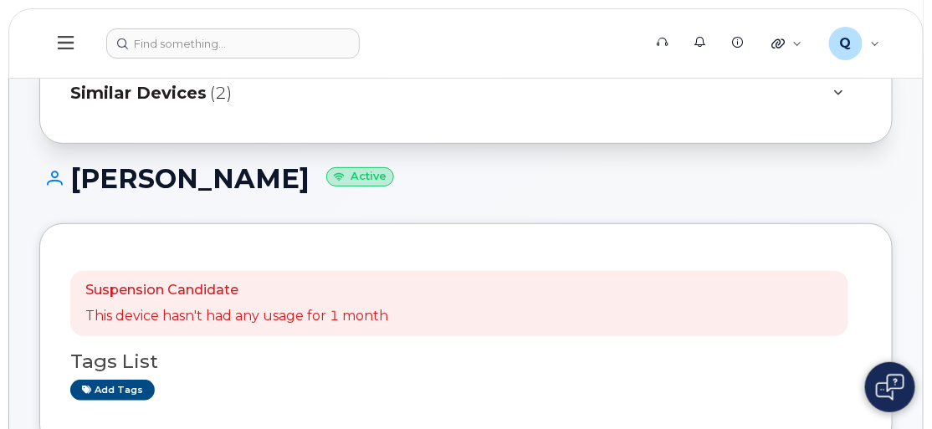
click at [164, 89] on span "Similar Devices" at bounding box center [138, 93] width 136 height 24
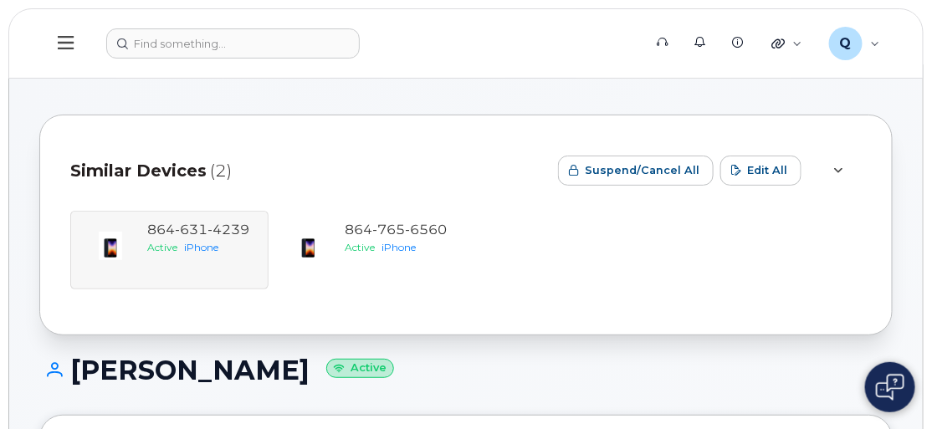
scroll to position [0, 0]
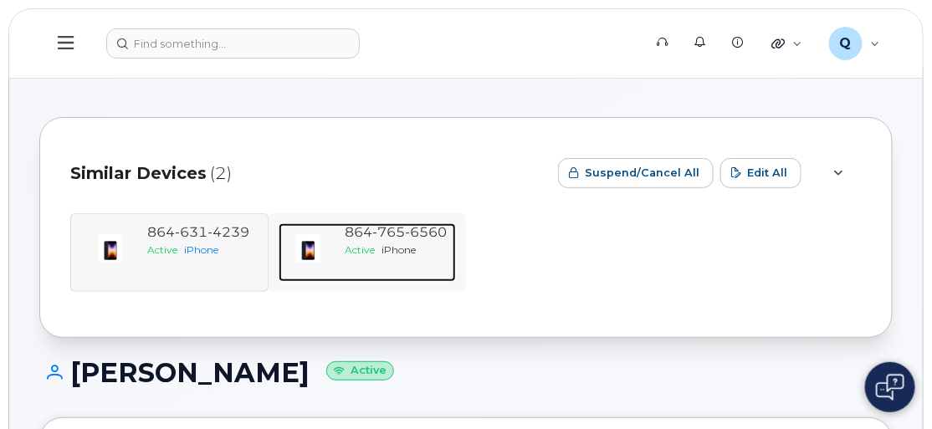
click at [406, 237] on span "765" at bounding box center [427, 232] width 42 height 16
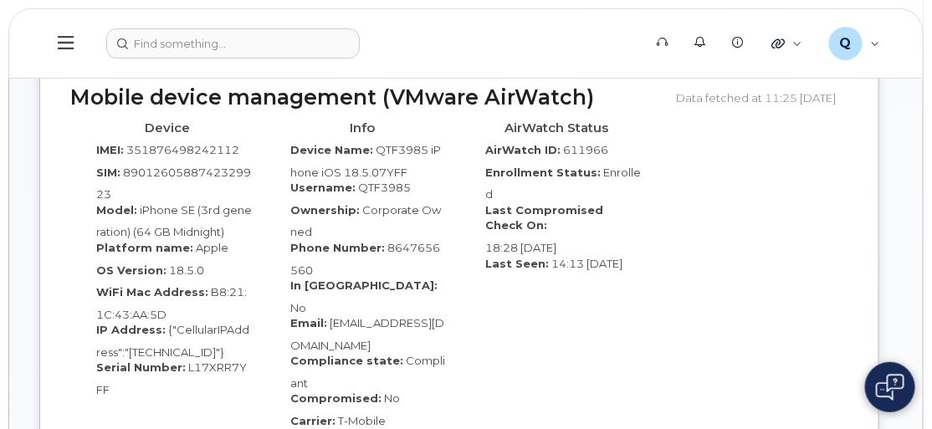
scroll to position [1217, 0]
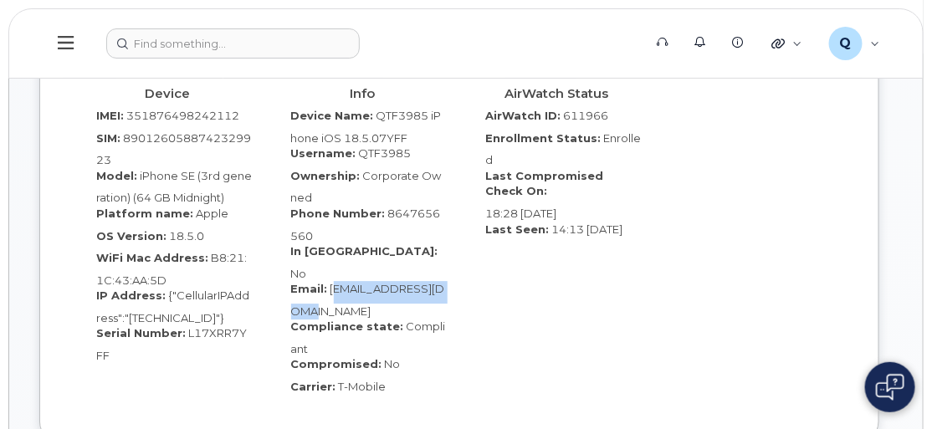
drag, startPoint x: 331, startPoint y: 252, endPoint x: 410, endPoint y: 273, distance: 81.4
click at [410, 281] on div "Email: Shing.Chow@bmwmc.com" at bounding box center [363, 300] width 170 height 38
copy span "[EMAIL_ADDRESS][DOMAIN_NAME]"
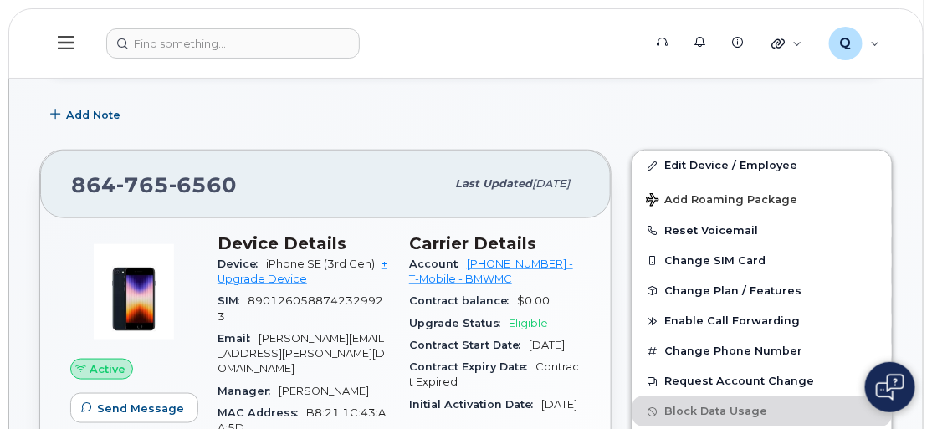
scroll to position [380, 0]
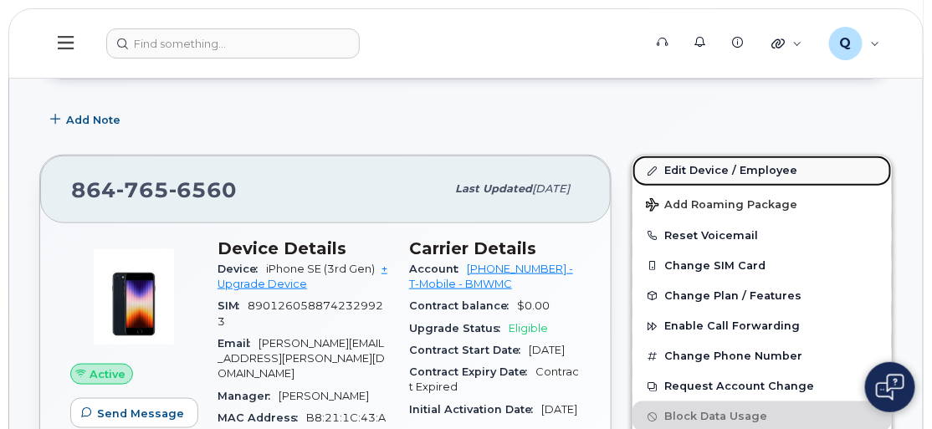
click at [680, 166] on link "Edit Device / Employee" at bounding box center [762, 171] width 259 height 30
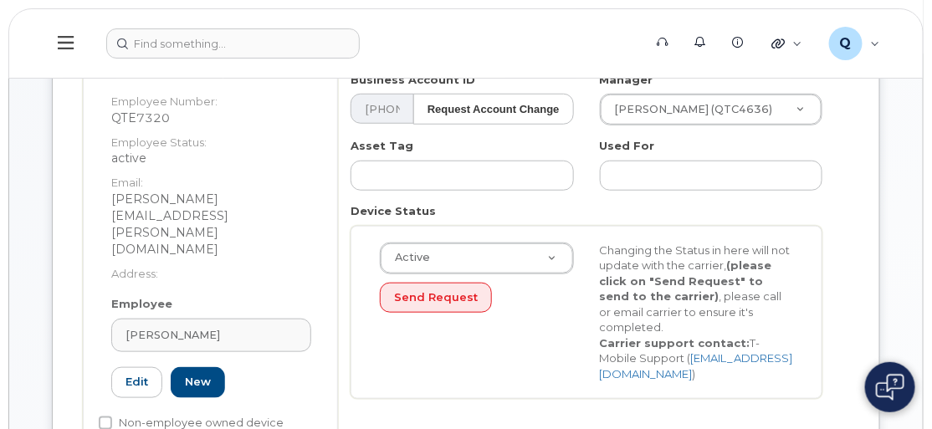
scroll to position [304, 0]
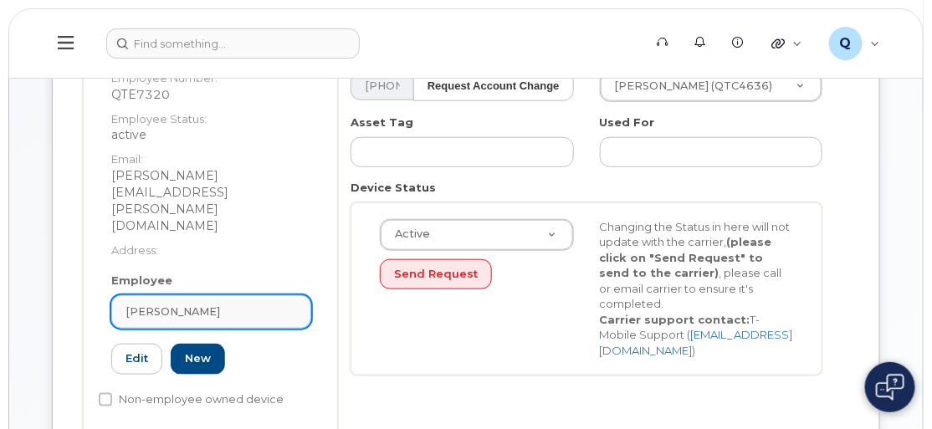
click at [159, 304] on span "[PERSON_NAME]" at bounding box center [173, 312] width 95 height 16
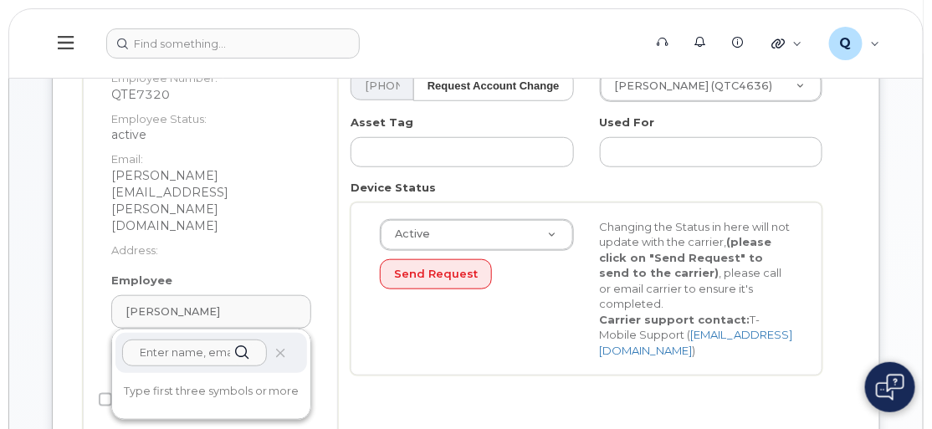
paste input "[EMAIL_ADDRESS][DOMAIN_NAME]"
drag, startPoint x: 136, startPoint y: 298, endPoint x: 151, endPoint y: 300, distance: 15.2
click at [139, 340] on input "[EMAIL_ADDRESS][DOMAIN_NAME]" at bounding box center [194, 353] width 145 height 27
click at [144, 340] on input "[EMAIL_ADDRESS][DOMAIN_NAME]" at bounding box center [194, 353] width 145 height 27
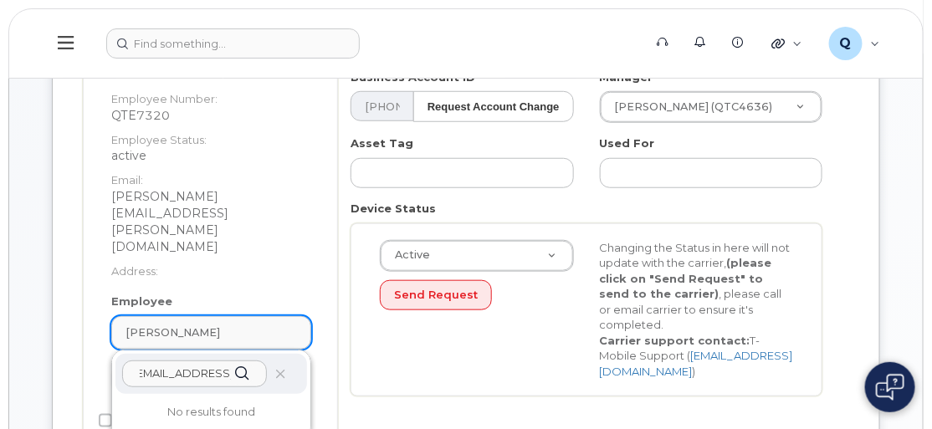
scroll to position [304, 0]
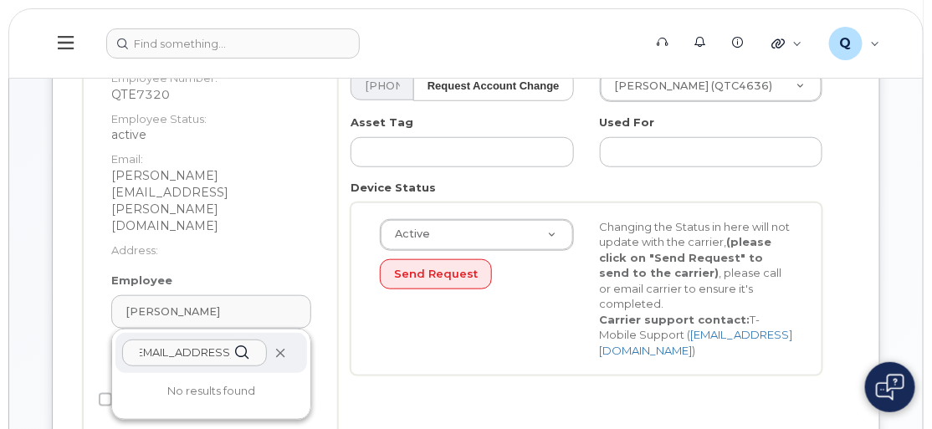
type input "[EMAIL_ADDRESS][DOMAIN_NAME]"
click at [280, 348] on icon at bounding box center [281, 353] width 11 height 11
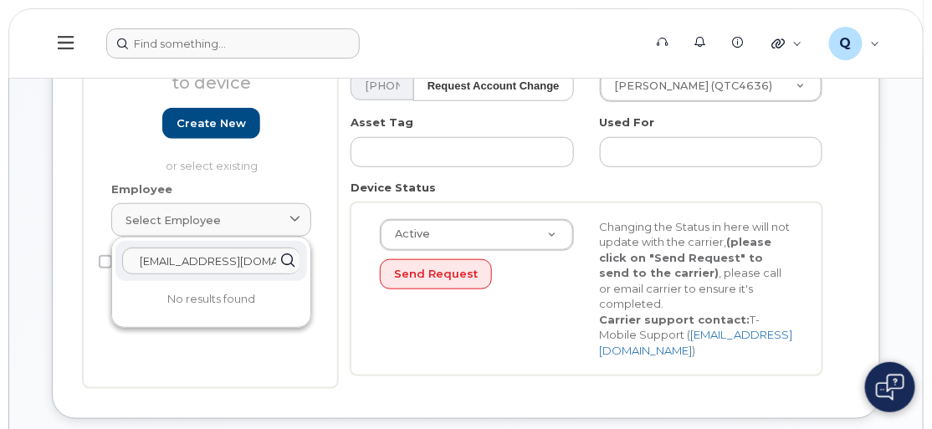
scroll to position [262, 0]
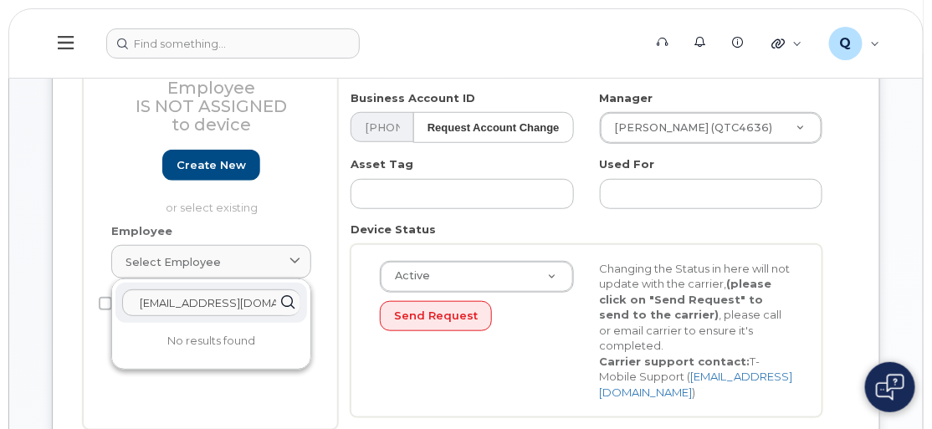
click at [252, 405] on div "Employee Is not assigned to device Create new or select existing Employee Selec…" at bounding box center [210, 196] width 255 height 470
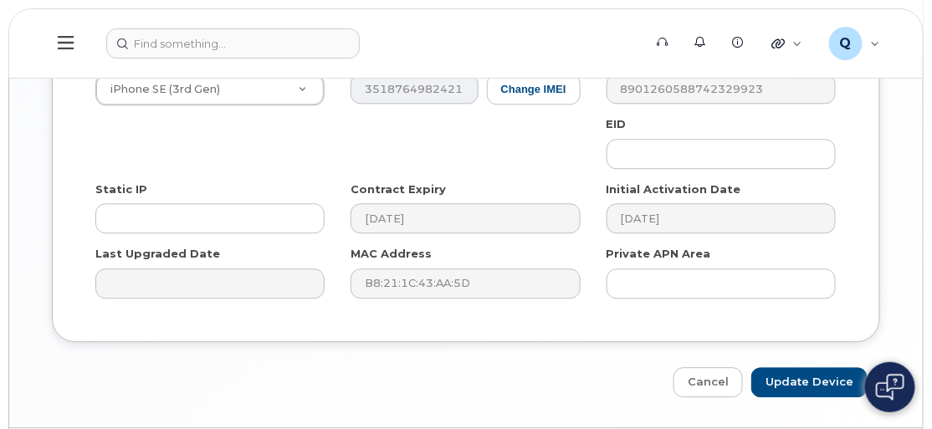
scroll to position [1084, 0]
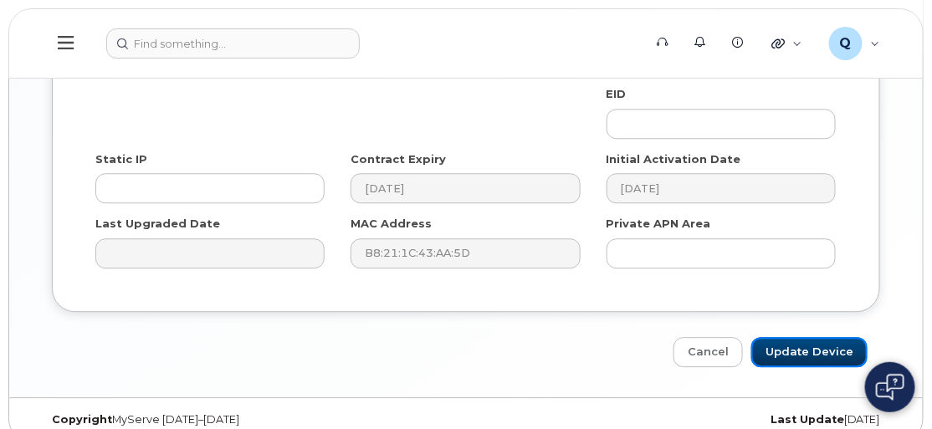
drag, startPoint x: 803, startPoint y: 325, endPoint x: 666, endPoint y: 300, distance: 139.5
click at [803, 337] on input "Update Device" at bounding box center [810, 352] width 116 height 31
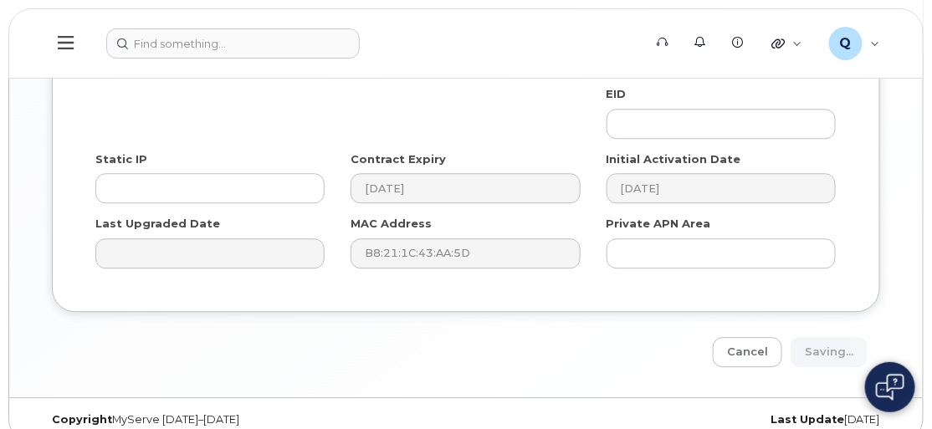
type input "Saving..."
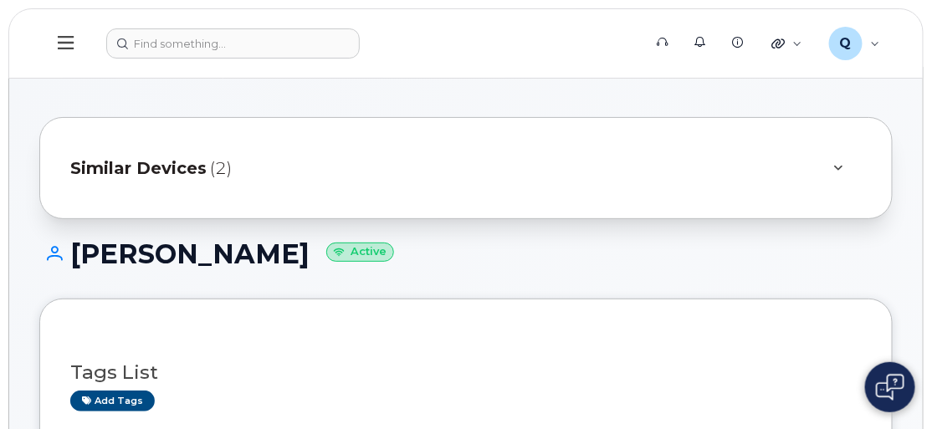
click at [175, 168] on span "Similar Devices" at bounding box center [138, 169] width 136 height 24
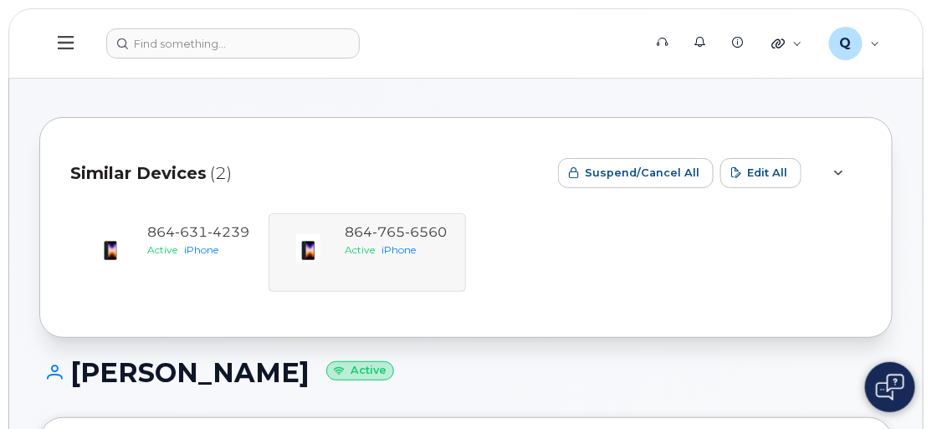
click at [387, 249] on div "[PHONE_NUMBER] Active iPhone [PHONE_NUMBER] Active iPhone" at bounding box center [466, 252] width 792 height 79
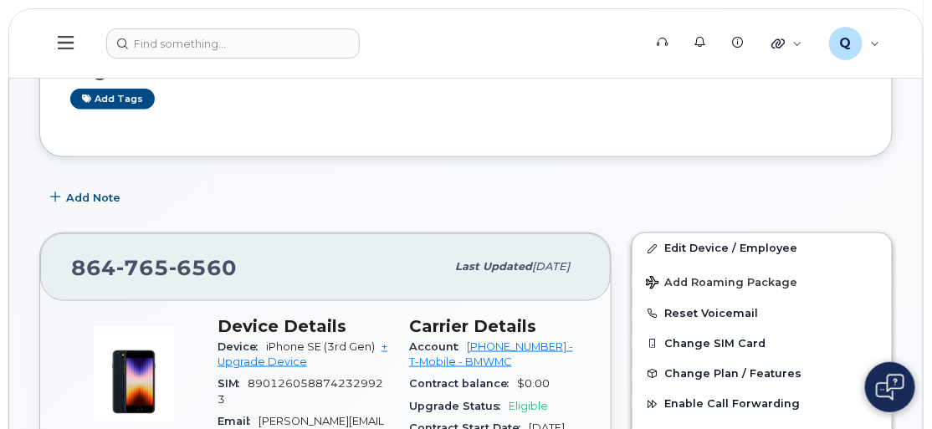
scroll to position [304, 0]
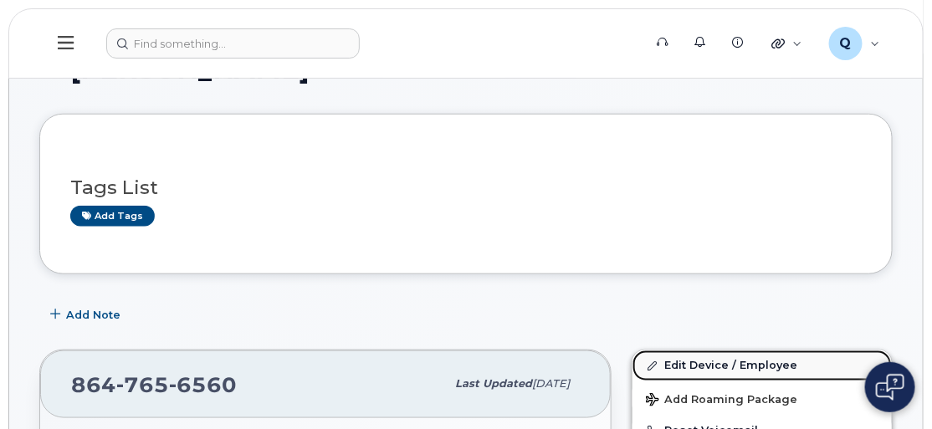
click at [701, 362] on link "Edit Device / Employee" at bounding box center [762, 366] width 259 height 30
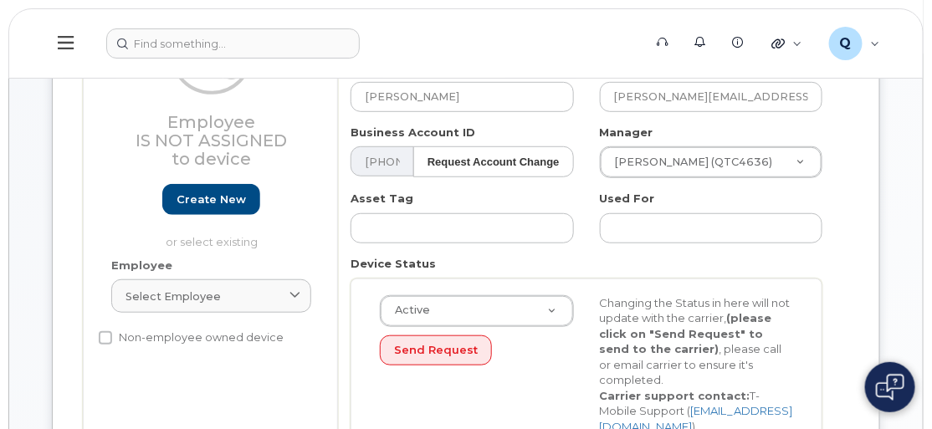
scroll to position [151, 0]
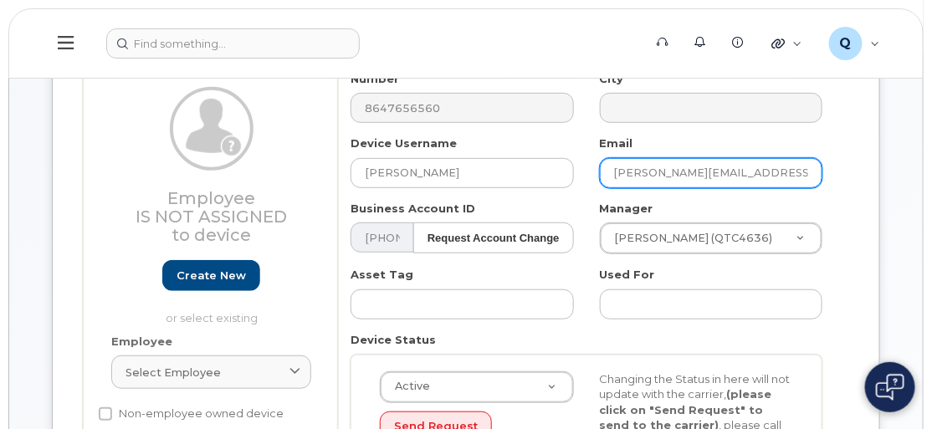
drag, startPoint x: 782, startPoint y: 171, endPoint x: 608, endPoint y: 151, distance: 175.2
click at [608, 151] on div "Email martin.da-silva@bmwmc.com" at bounding box center [712, 162] width 249 height 53
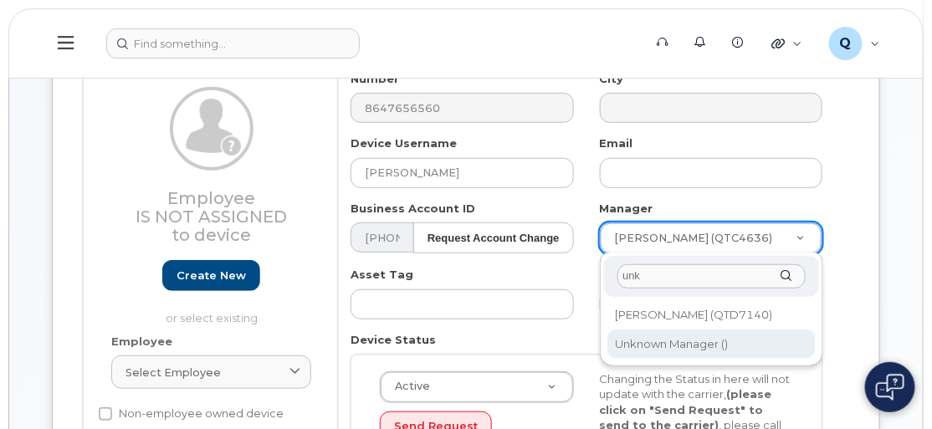
type input "unk"
type input "1885307"
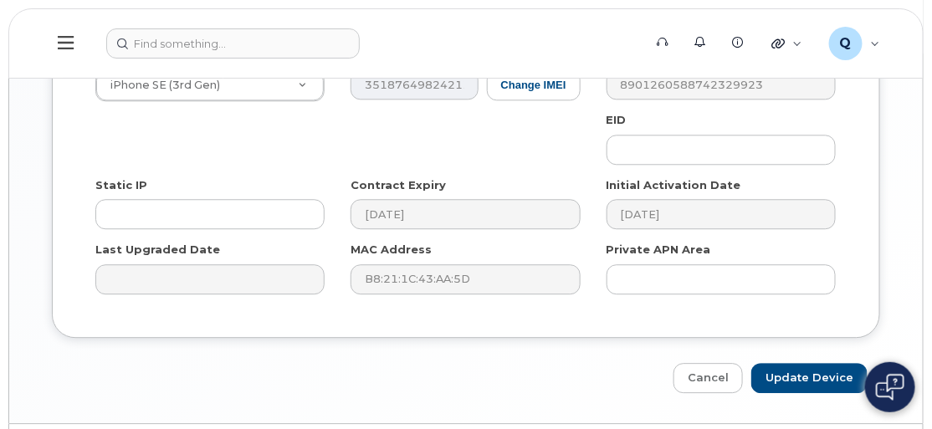
scroll to position [1084, 0]
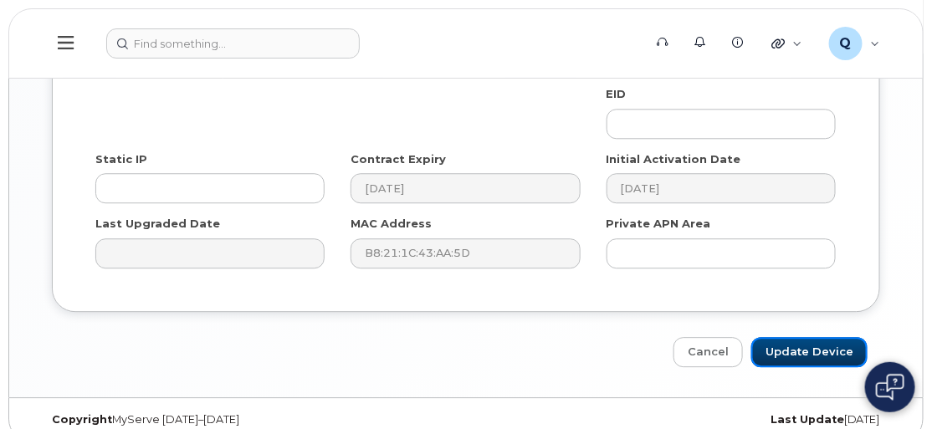
drag, startPoint x: 791, startPoint y: 331, endPoint x: 761, endPoint y: 317, distance: 33.0
click at [791, 337] on input "Update Device" at bounding box center [810, 352] width 116 height 31
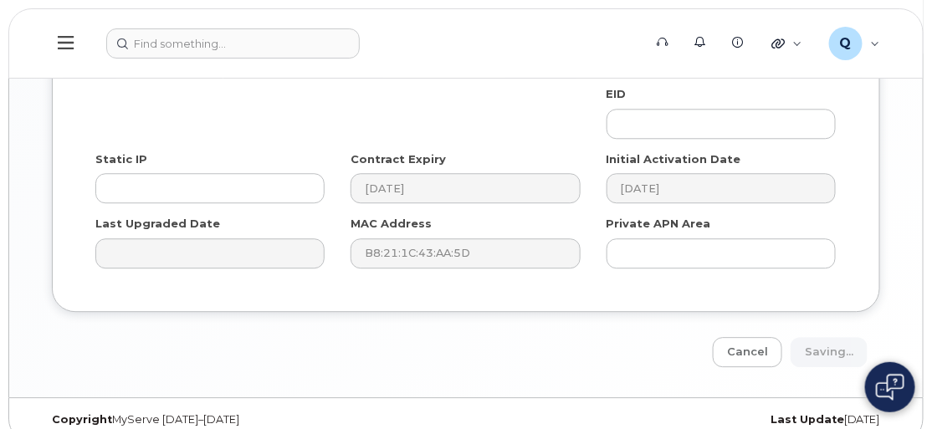
type input "Saving..."
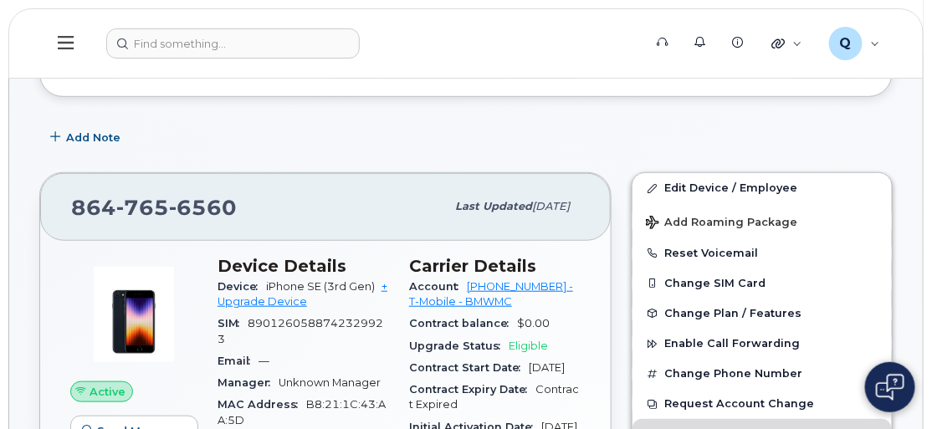
scroll to position [137, 0]
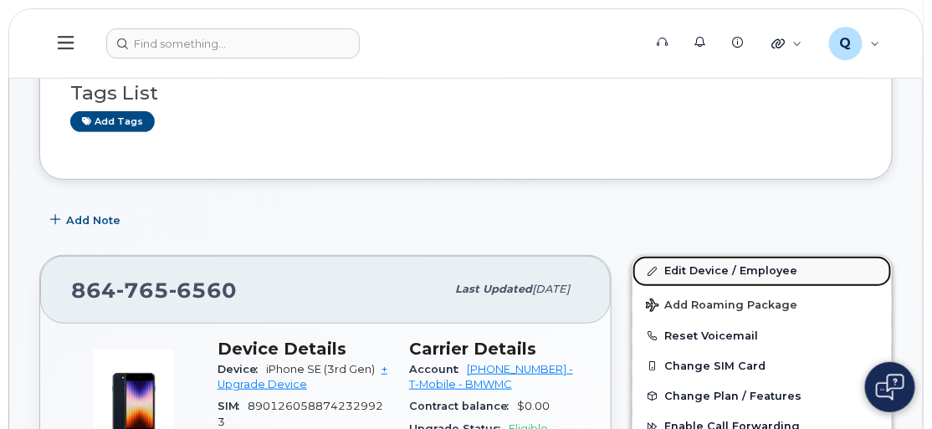
click at [680, 267] on link "Edit Device / Employee" at bounding box center [762, 271] width 259 height 30
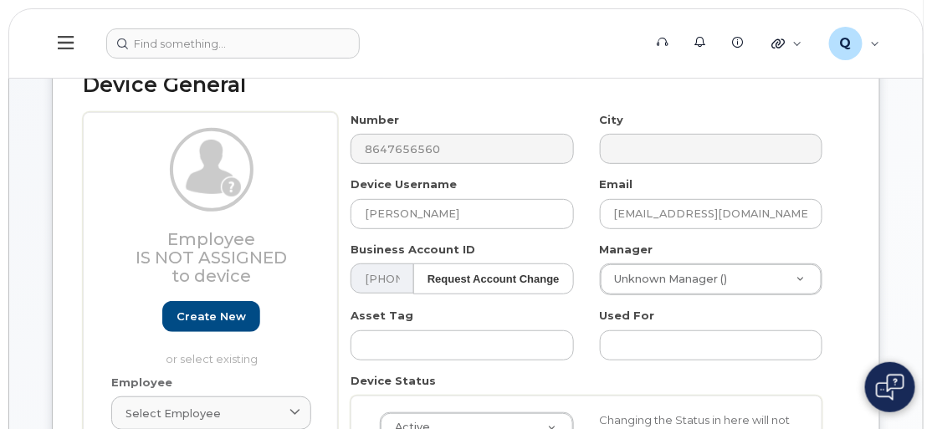
scroll to position [228, 0]
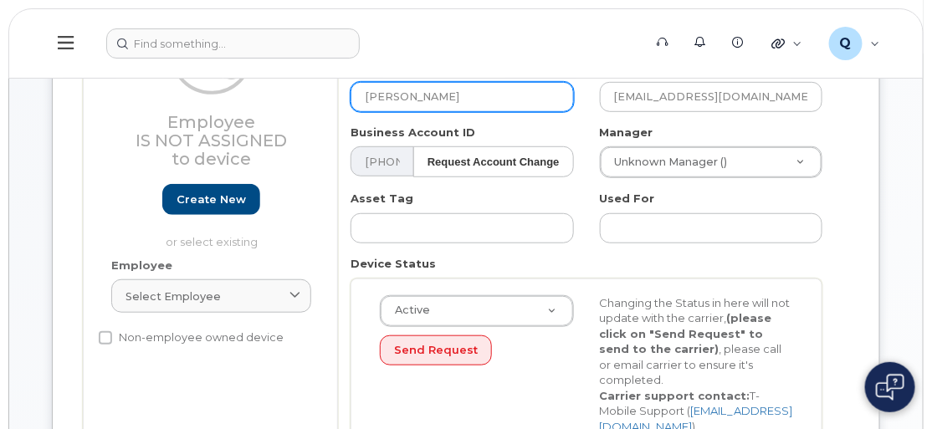
drag, startPoint x: 453, startPoint y: 97, endPoint x: 285, endPoint y: 89, distance: 167.6
click at [285, 89] on div "Employee Is not assigned to device Create new or select existing Employee Selec…" at bounding box center [466, 230] width 767 height 470
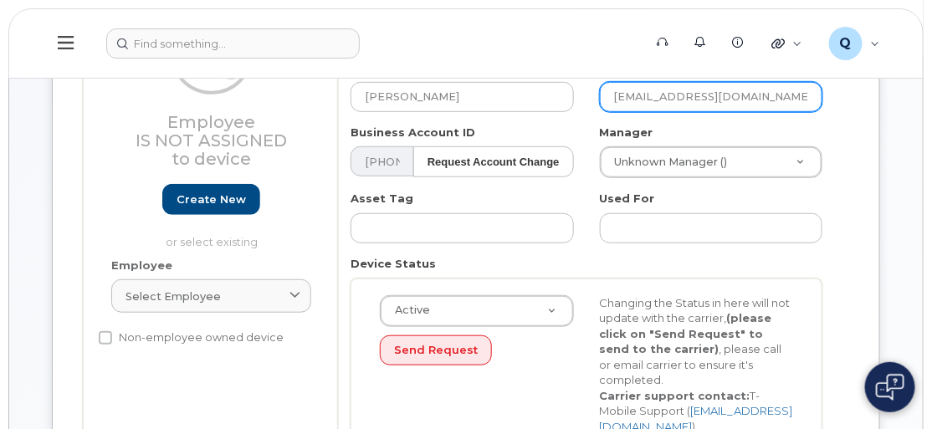
drag, startPoint x: 762, startPoint y: 96, endPoint x: 613, endPoint y: 87, distance: 149.3
click at [613, 87] on input "[EMAIL_ADDRESS][DOMAIN_NAME]" at bounding box center [711, 97] width 223 height 30
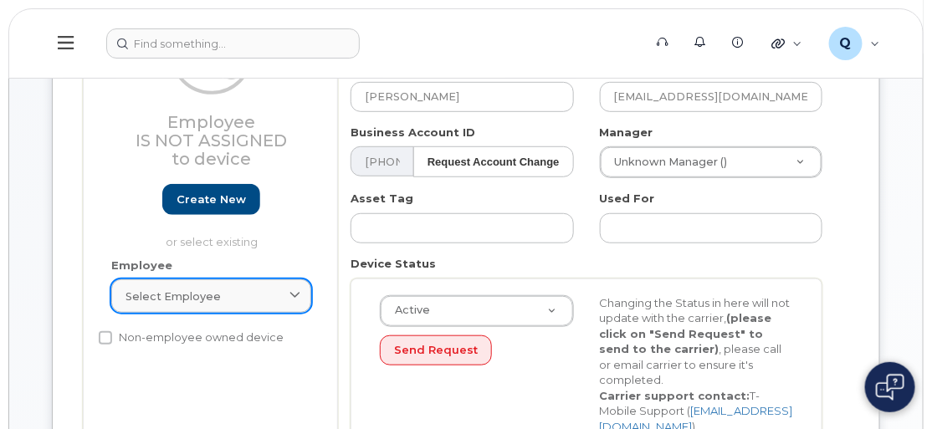
click at [198, 289] on span "Select employee" at bounding box center [173, 297] width 95 height 16
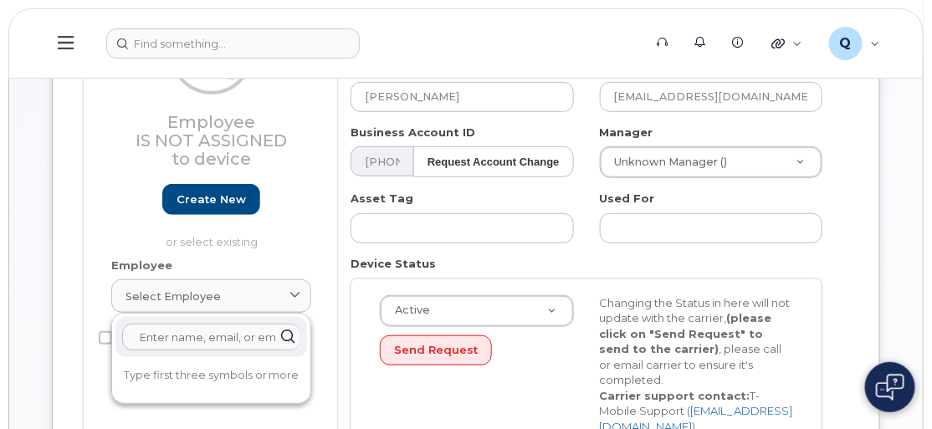
paste input "[EMAIL_ADDRESS][DOMAIN_NAME]"
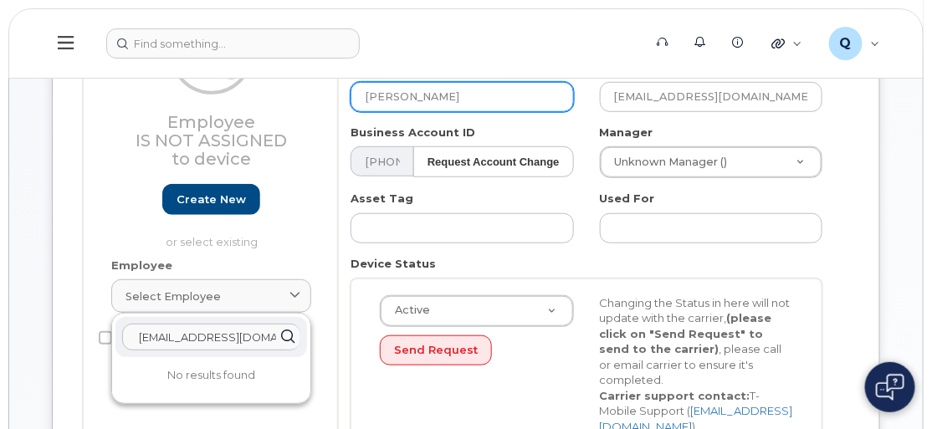
type input "[EMAIL_ADDRESS][DOMAIN_NAME]"
drag, startPoint x: 432, startPoint y: 92, endPoint x: 305, endPoint y: 80, distance: 126.9
click at [307, 80] on div "Employee Is not assigned to device Create new or select existing Employee Selec…" at bounding box center [466, 230] width 767 height 470
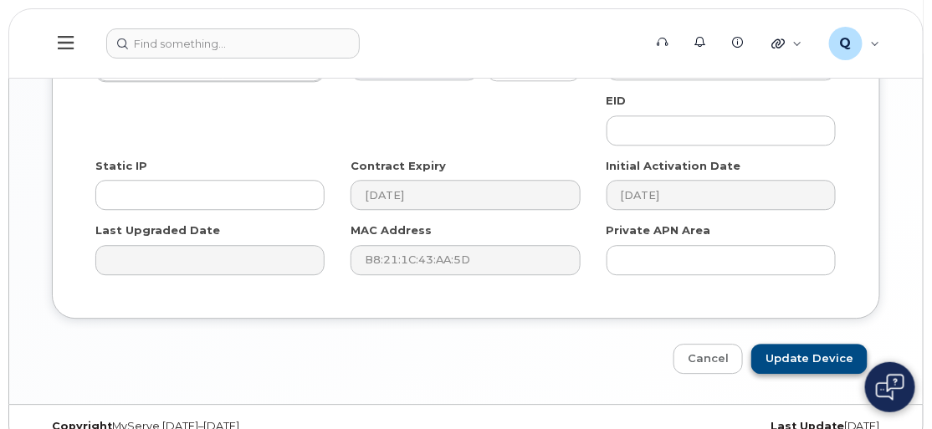
scroll to position [1084, 0]
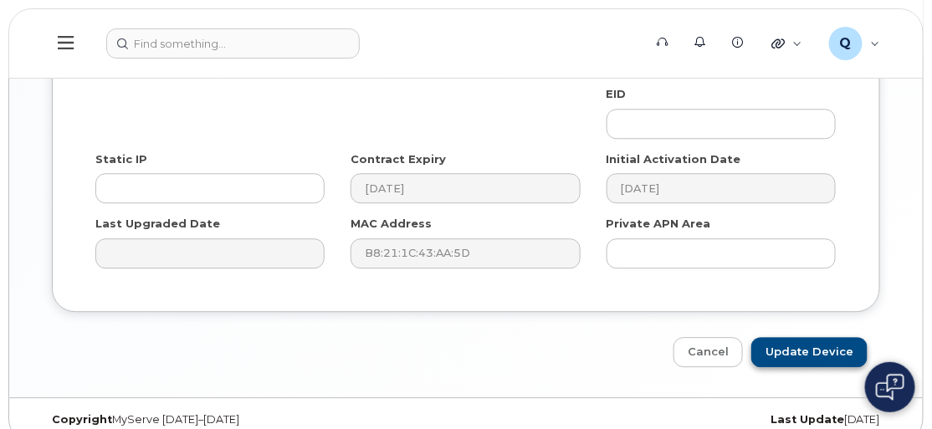
type input "[PERSON_NAME]"
click at [830, 337] on input "Update Device" at bounding box center [810, 352] width 116 height 31
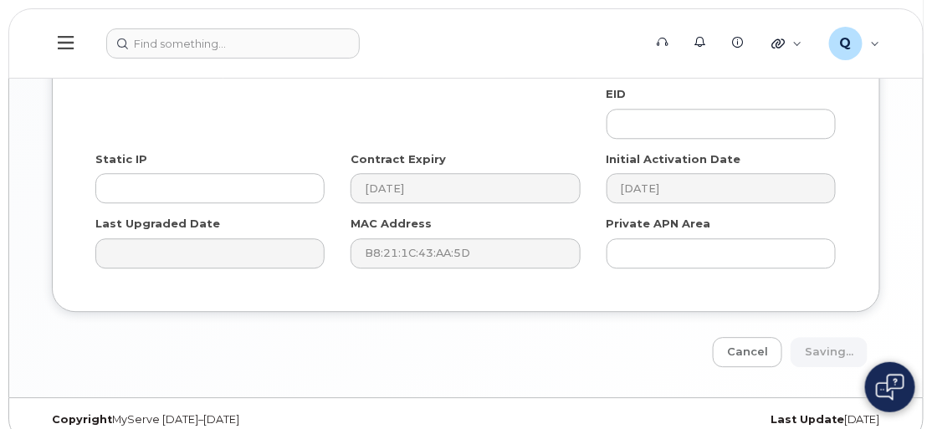
type input "Saving..."
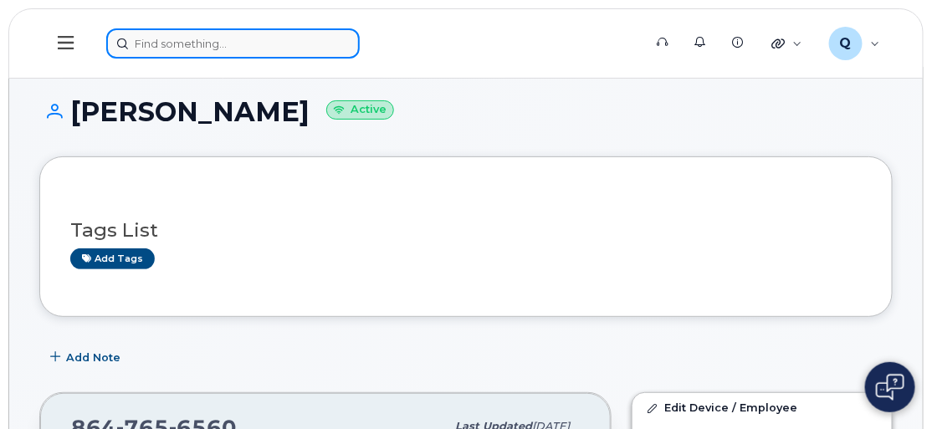
click at [217, 36] on input at bounding box center [233, 43] width 254 height 30
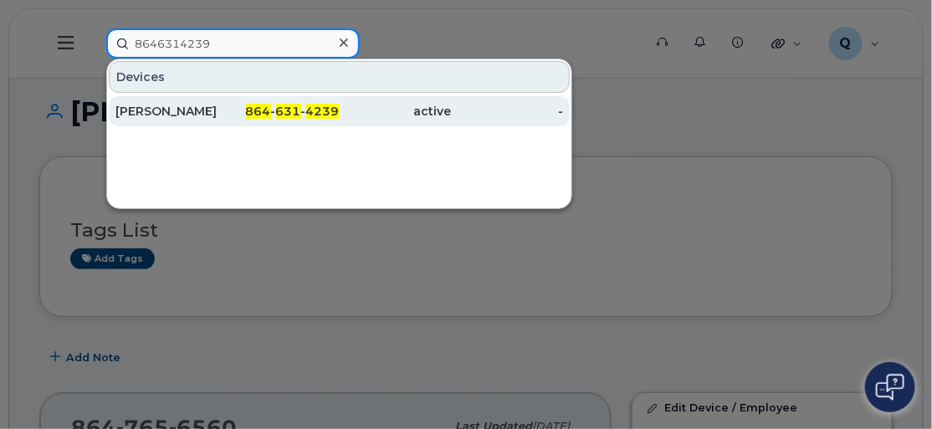
type input "8646314239"
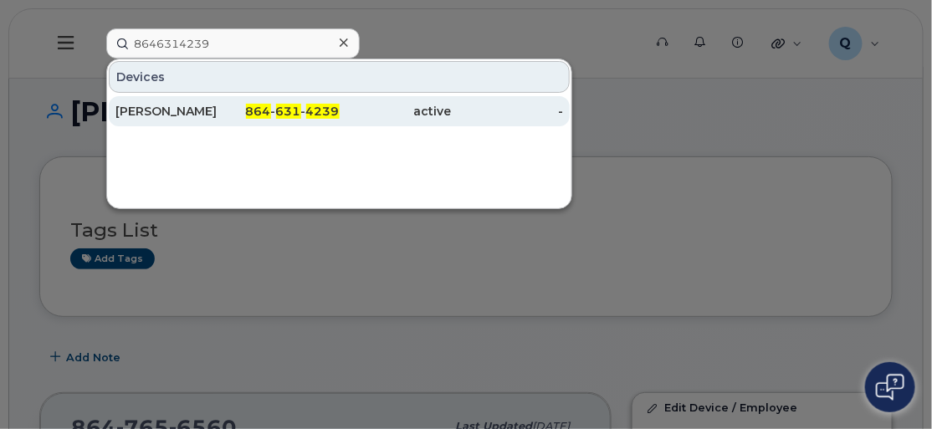
click at [159, 112] on div "[PERSON_NAME]" at bounding box center [171, 111] width 112 height 17
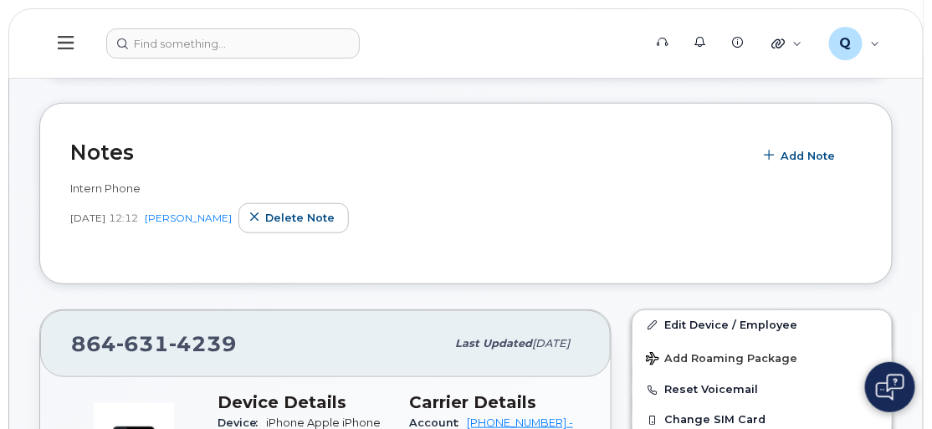
scroll to position [228, 0]
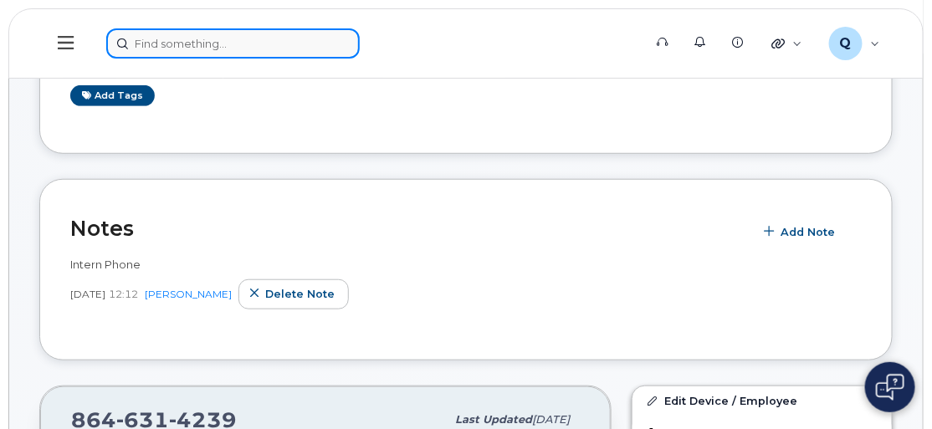
click at [214, 53] on input at bounding box center [233, 43] width 254 height 30
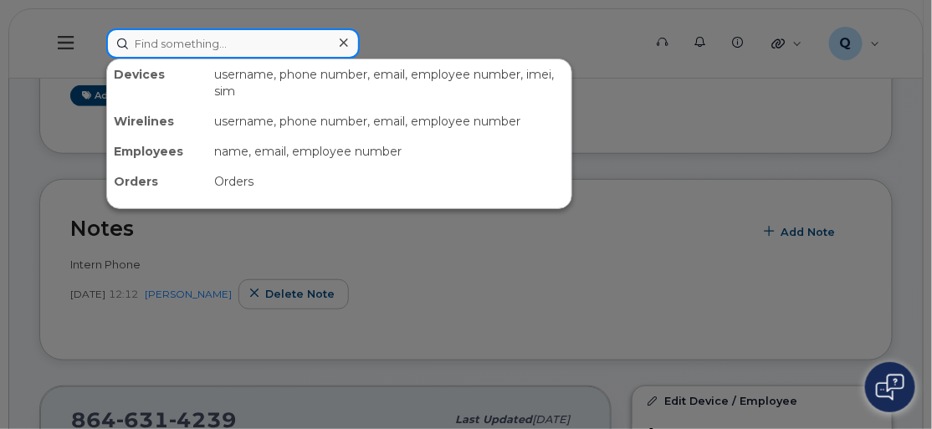
click at [170, 33] on input at bounding box center [233, 43] width 254 height 30
click at [177, 49] on input at bounding box center [233, 43] width 254 height 30
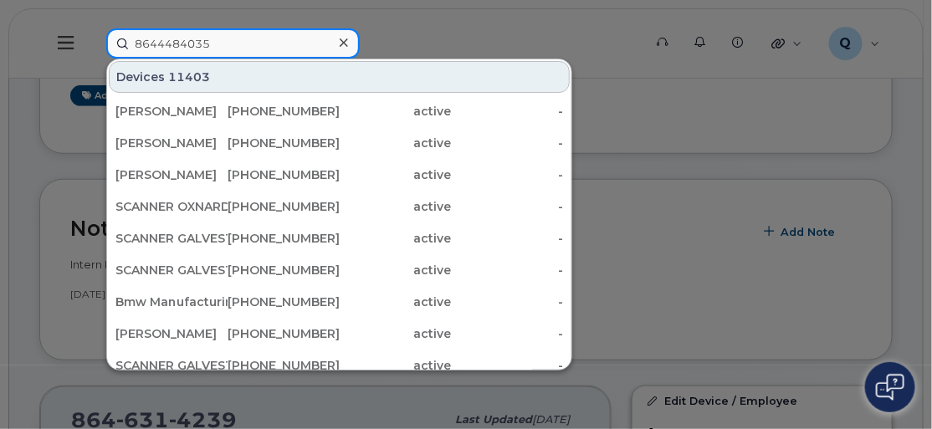
type input "8644484035"
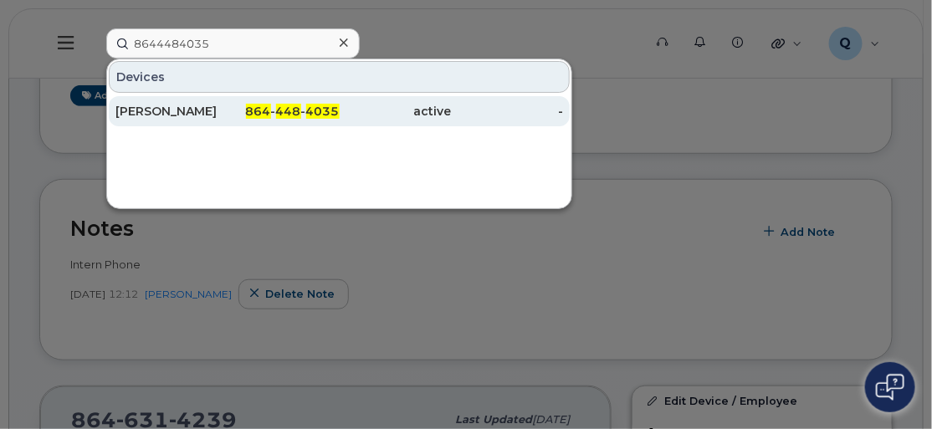
click at [257, 114] on span "864" at bounding box center [258, 111] width 25 height 15
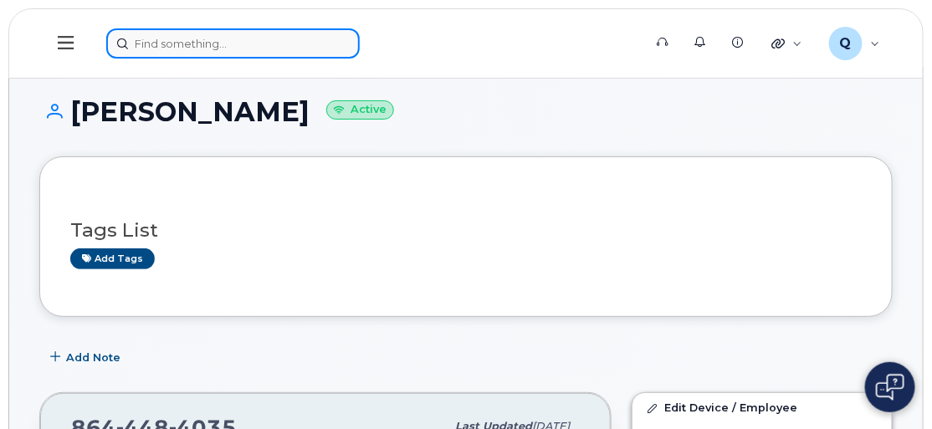
click at [197, 42] on input at bounding box center [233, 43] width 254 height 30
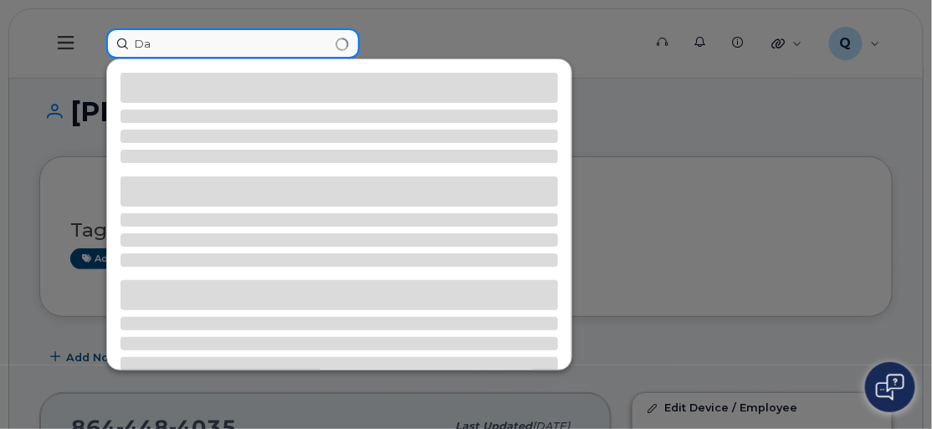
type input "D"
type input "8644484035"
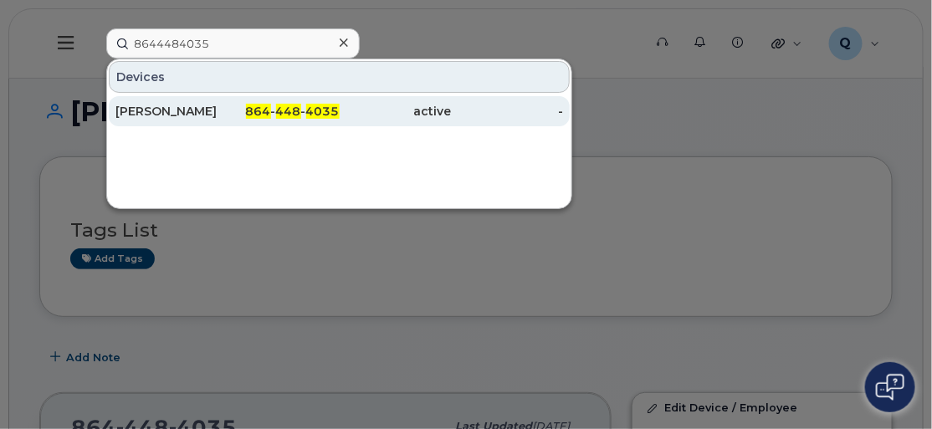
click at [138, 106] on div "[PERSON_NAME]" at bounding box center [171, 111] width 112 height 17
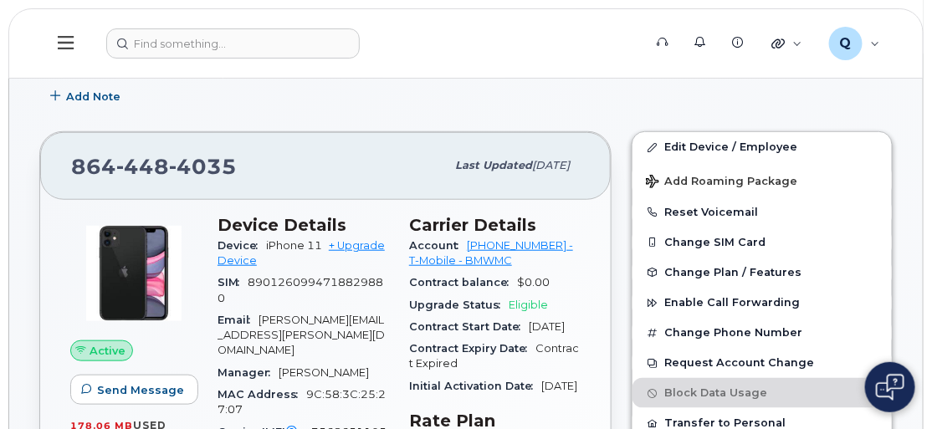
scroll to position [228, 0]
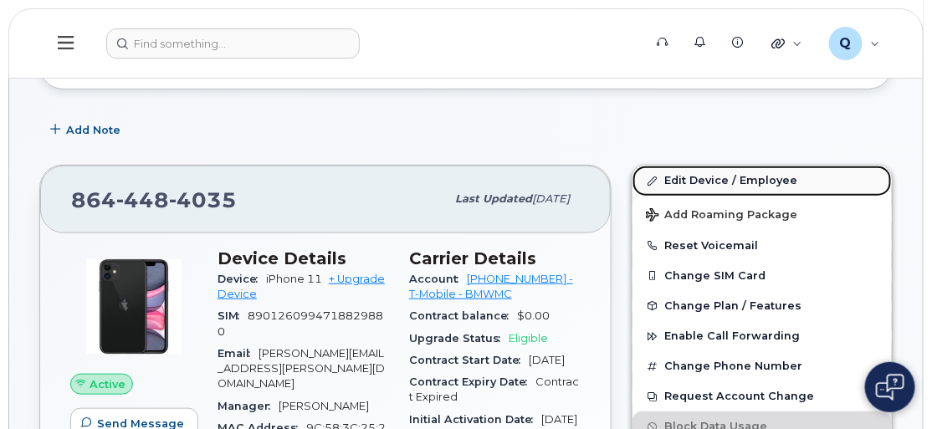
click at [704, 177] on link "Edit Device / Employee" at bounding box center [762, 181] width 259 height 30
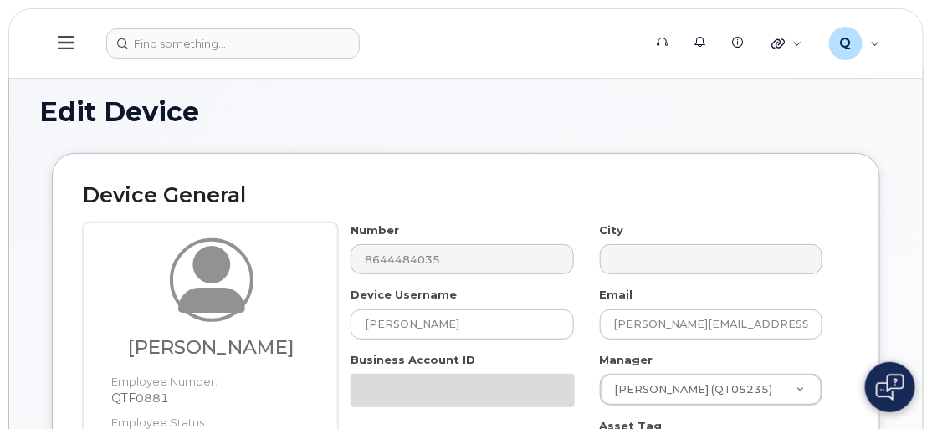
scroll to position [151, 0]
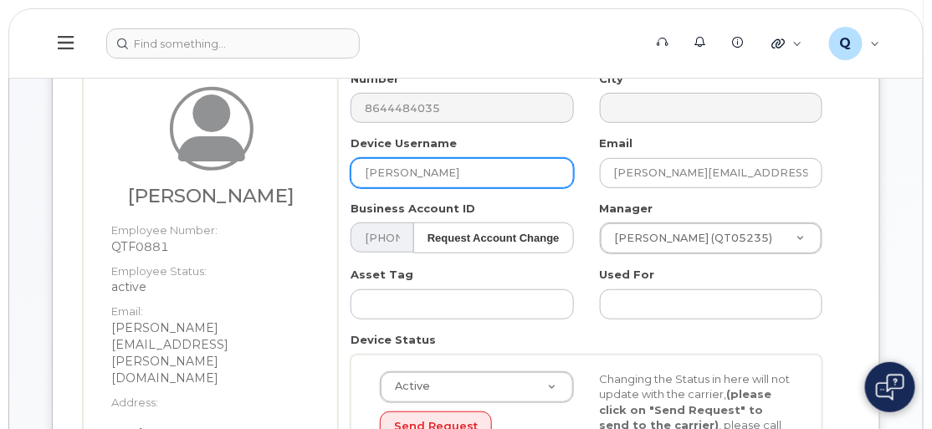
drag, startPoint x: 449, startPoint y: 175, endPoint x: 252, endPoint y: 160, distance: 198.1
click at [252, 160] on div "[PERSON_NAME] Employee Number: QTF0881 Employee Status: active Email: [PERSON_N…" at bounding box center [466, 331] width 767 height 520
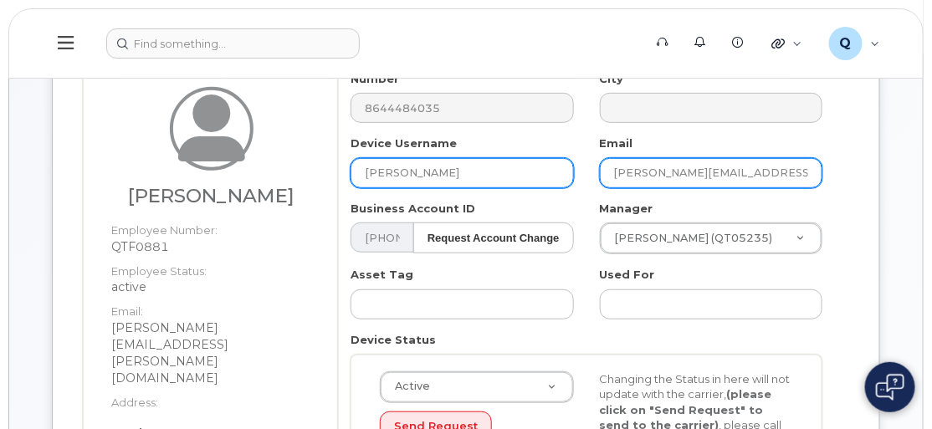
type input "[PERSON_NAME]"
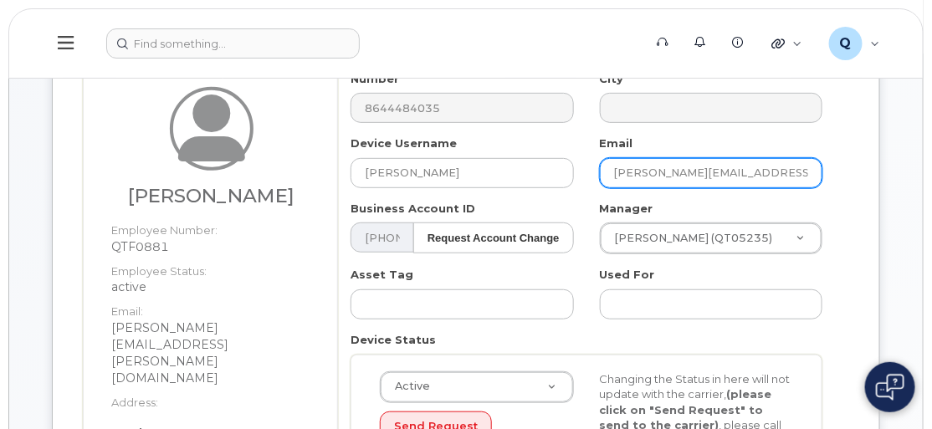
drag, startPoint x: 772, startPoint y: 167, endPoint x: 535, endPoint y: 145, distance: 238.8
click at [535, 145] on div "Number 8644484035 City Device Username Davanshi Patel Email elena.asaro@bmwmc.c…" at bounding box center [587, 306] width 498 height 470
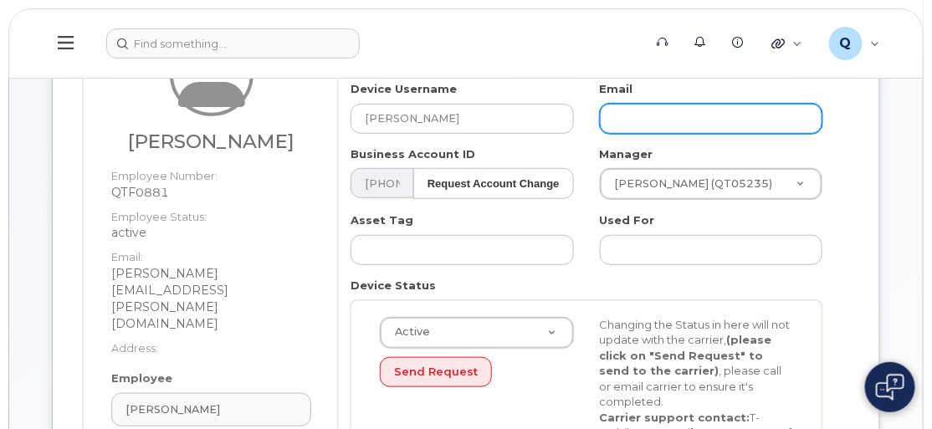
scroll to position [228, 0]
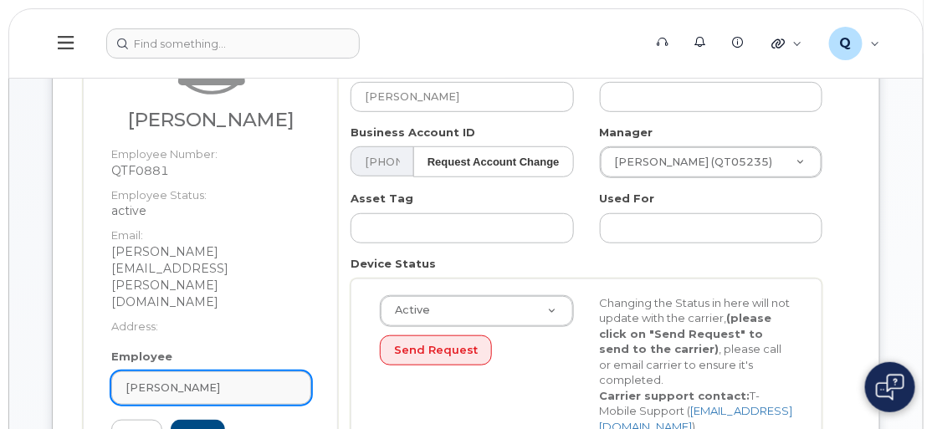
click at [205, 380] on div "[PERSON_NAME]" at bounding box center [212, 388] width 172 height 16
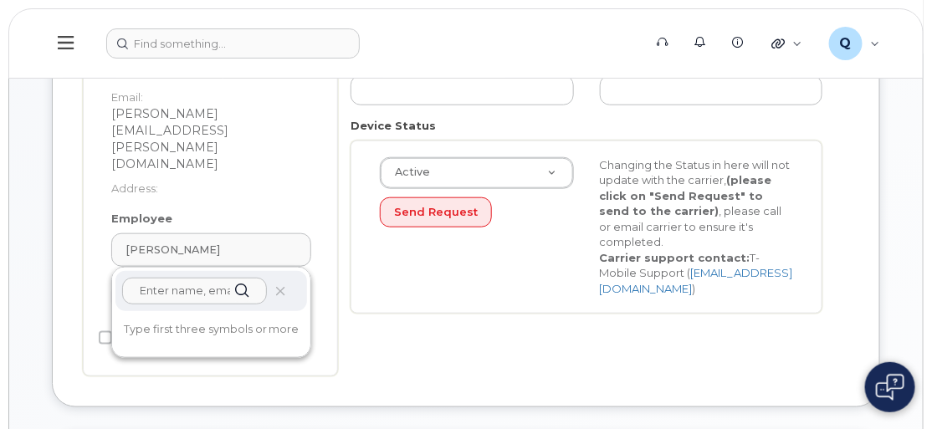
scroll to position [380, 0]
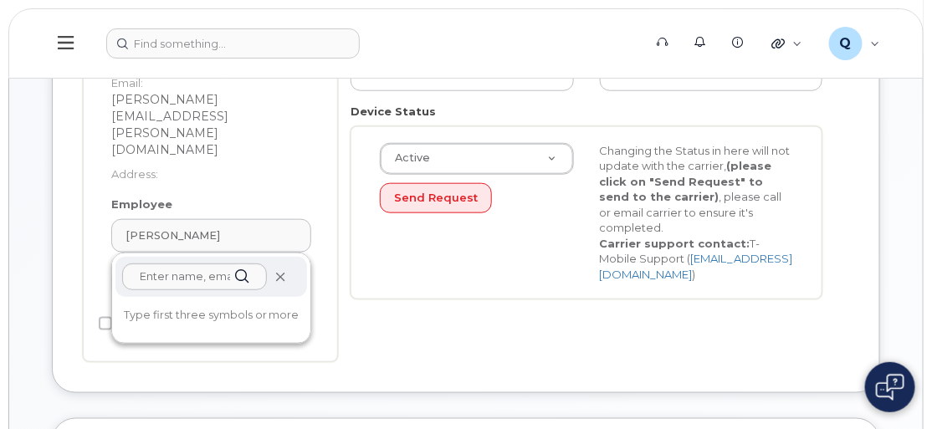
click at [281, 272] on icon at bounding box center [281, 277] width 11 height 11
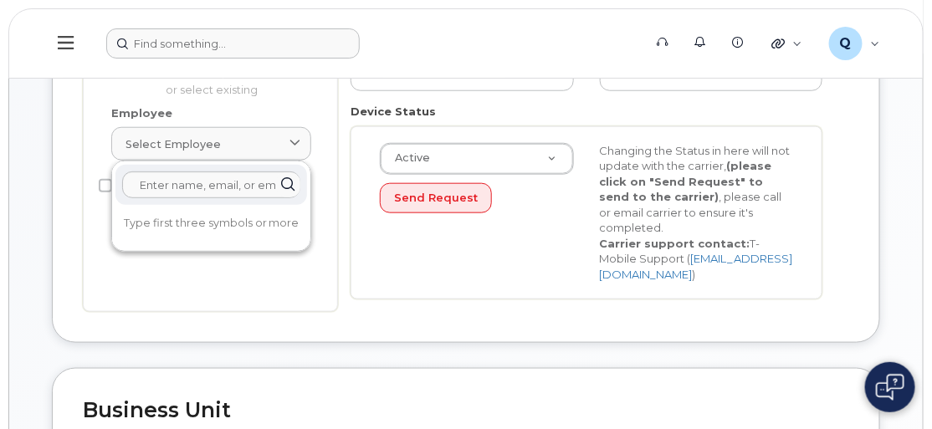
scroll to position [338, 0]
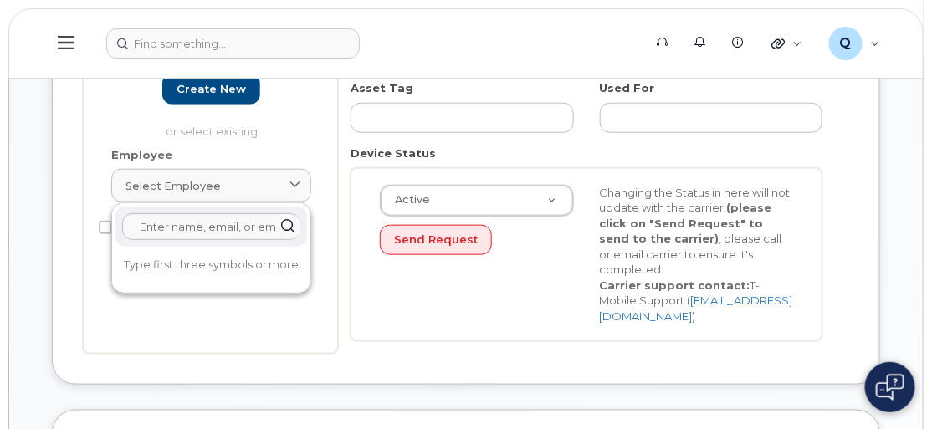
click at [222, 310] on div "Employee Is not assigned to device Create new or select existing Employee Selec…" at bounding box center [210, 120] width 255 height 470
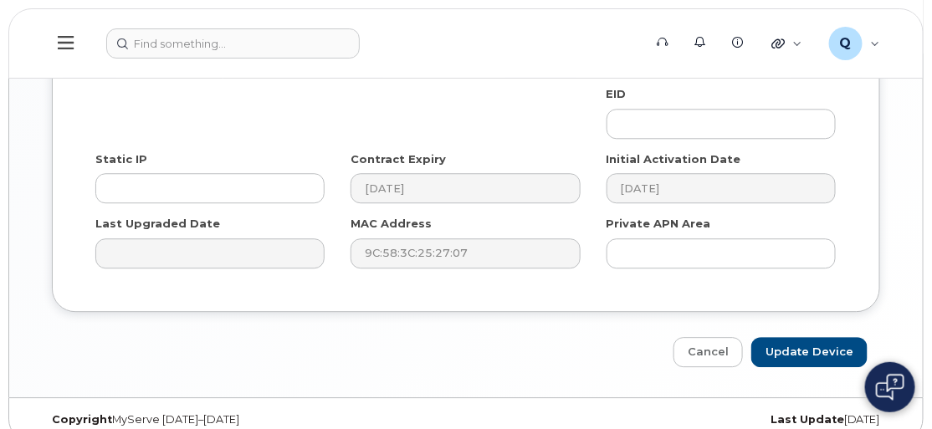
scroll to position [1084, 0]
click at [832, 337] on input "Update Device" at bounding box center [810, 352] width 116 height 31
type input "Saving..."
